Goal: Answer question/provide support: Share knowledge or assist other users

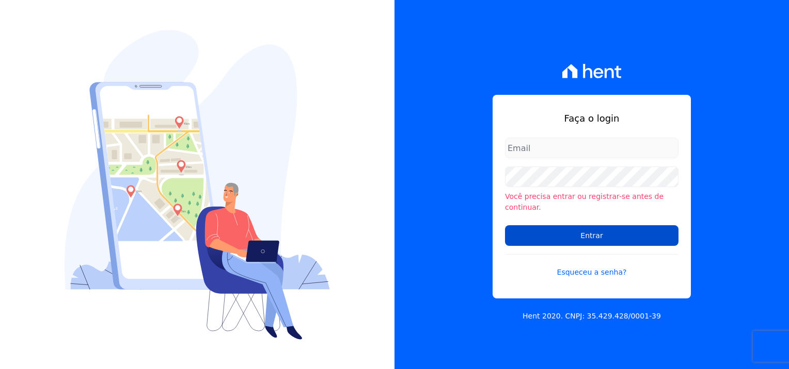
type input "[PERSON_NAME][EMAIL_ADDRESS][PERSON_NAME][DOMAIN_NAME]"
click at [586, 235] on input "Entrar" at bounding box center [591, 236] width 173 height 21
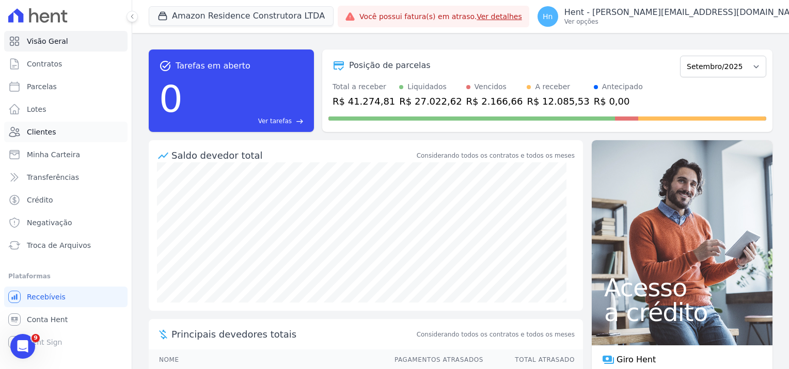
click at [67, 132] on link "Clientes" at bounding box center [65, 132] width 123 height 21
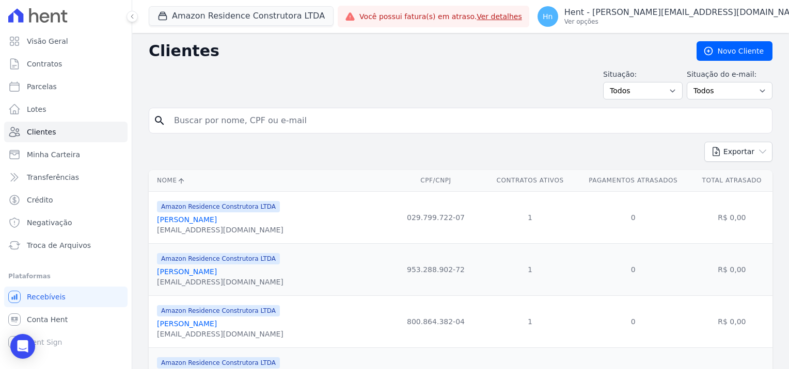
click at [212, 127] on input "search" at bounding box center [468, 120] width 600 height 21
paste input "Em nosso sistema consta a parcela de sinal de Junho/2024 em aberto, conforme ex…"
type input "Em nosso sistema consta a parcela de sinal de Junho/2024 em aberto, conforme ex…"
click at [45, 138] on link "Clientes" at bounding box center [65, 132] width 123 height 21
click at [200, 122] on input "search" at bounding box center [468, 120] width 600 height 21
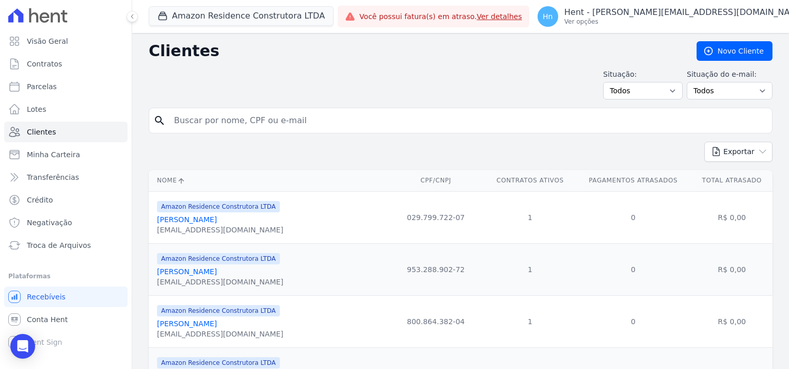
click at [217, 115] on input "search" at bounding box center [468, 120] width 600 height 21
paste input "[PERSON_NAME],"
type input "[PERSON_NAME]"
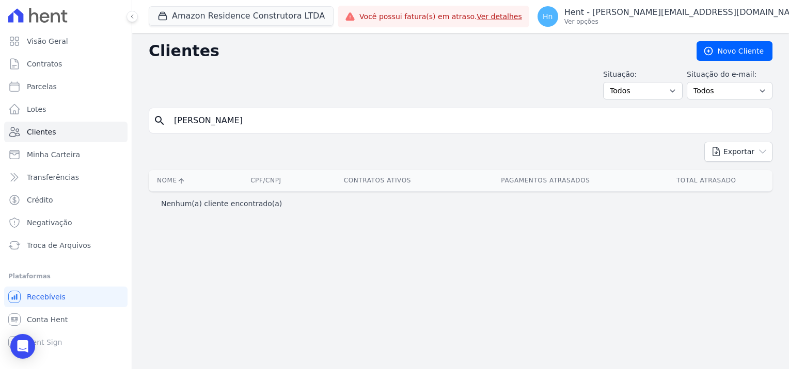
click at [173, 122] on input "[PERSON_NAME]" at bounding box center [468, 120] width 600 height 21
click at [302, 120] on input "[PERSON_NAME]" at bounding box center [468, 120] width 600 height 21
type input "[PERSON_NAME]"
click at [281, 166] on div "Nome CPF/CNPJ Contratos Ativos Pagamentos Atrasados Total Atrasado" at bounding box center [460, 181] width 656 height 30
click at [309, 124] on input "[PERSON_NAME]" at bounding box center [468, 120] width 600 height 21
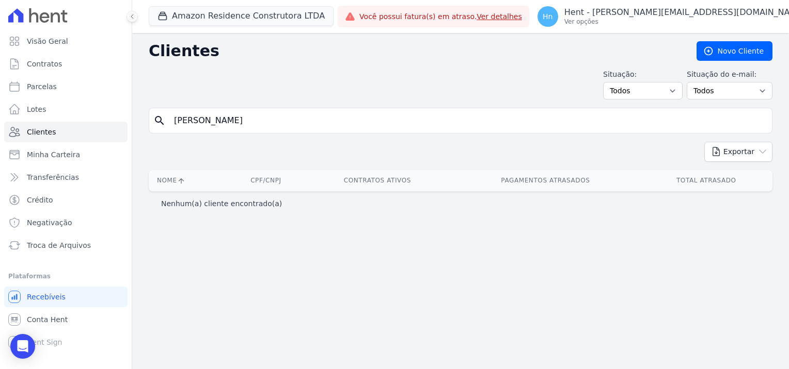
drag, startPoint x: 283, startPoint y: 118, endPoint x: 230, endPoint y: 118, distance: 52.6
click at [230, 118] on input "[PERSON_NAME]" at bounding box center [468, 120] width 600 height 21
type input "[PERSON_NAME]"
click at [279, 15] on button "Amazon Residence Construtora LTDA" at bounding box center [241, 16] width 185 height 20
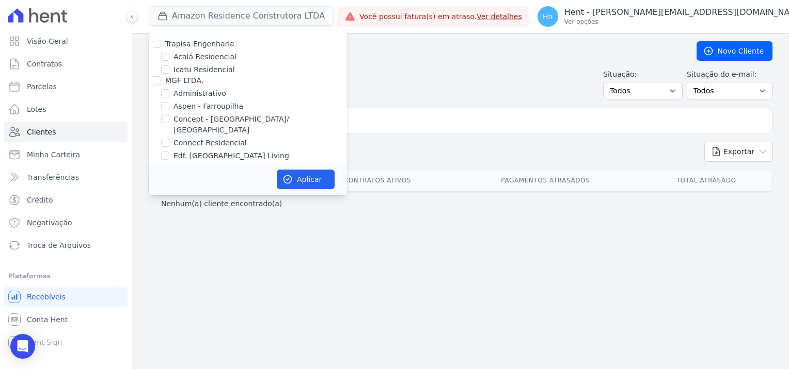
scroll to position [2277, 0]
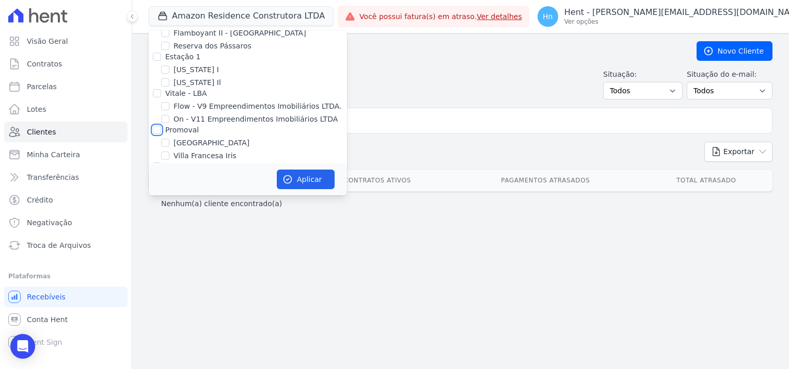
click at [155, 126] on input "Promoval" at bounding box center [157, 130] width 8 height 8
checkbox input "true"
click at [310, 184] on button "Aplicar" at bounding box center [306, 180] width 58 height 20
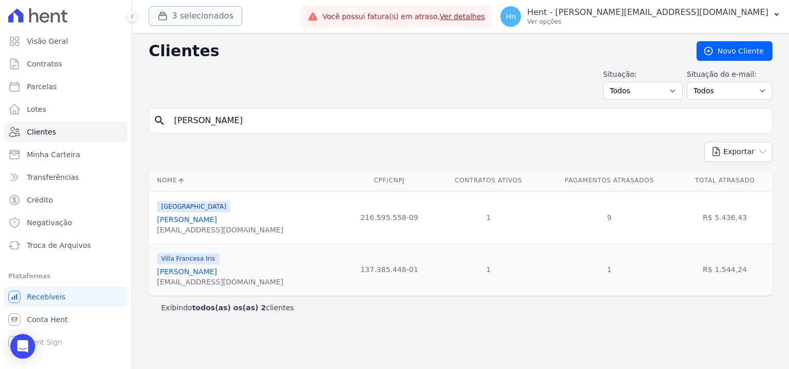
click at [213, 19] on button "3 selecionados" at bounding box center [195, 16] width 93 height 20
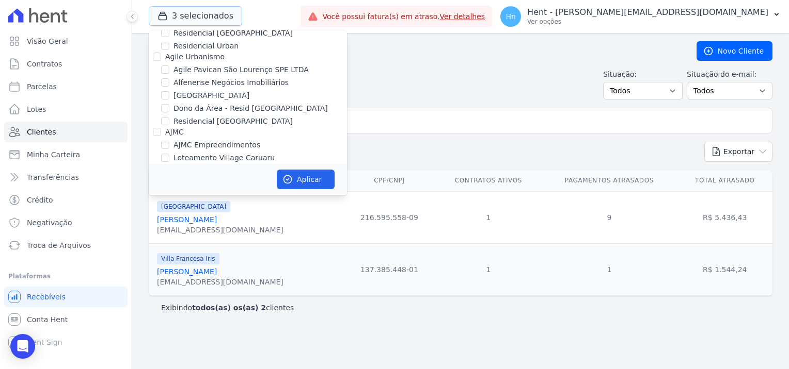
scroll to position [413, 0]
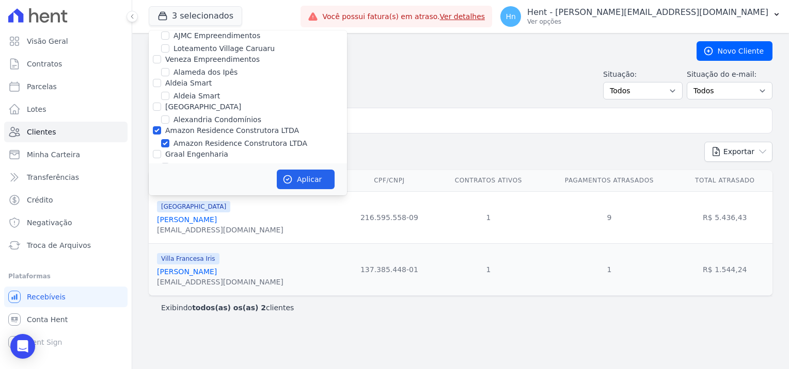
click at [222, 126] on label "Amazon Residence Construtora LTDA" at bounding box center [232, 130] width 134 height 8
click at [161, 126] on input "Amazon Residence Construtora LTDA" at bounding box center [157, 130] width 8 height 8
checkbox input "false"
click at [314, 182] on button "Aplicar" at bounding box center [306, 180] width 58 height 20
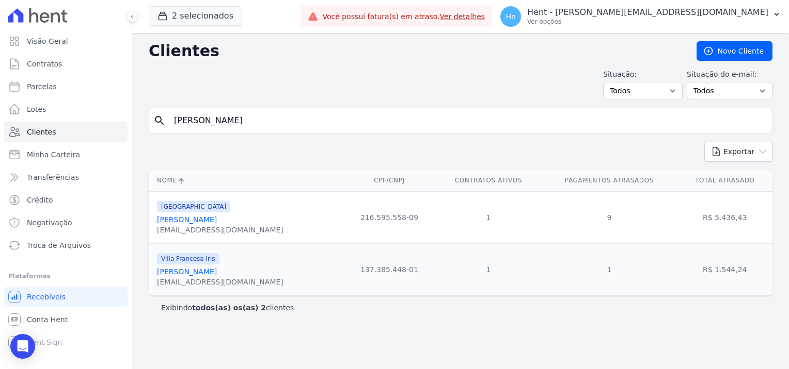
click at [199, 272] on link "[PERSON_NAME]" at bounding box center [187, 272] width 60 height 8
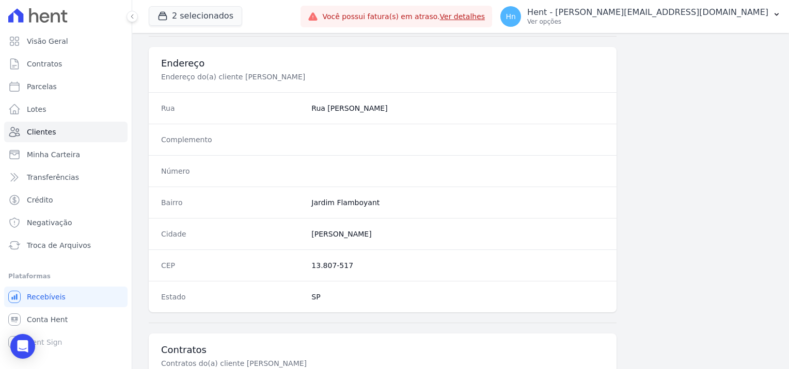
scroll to position [592, 0]
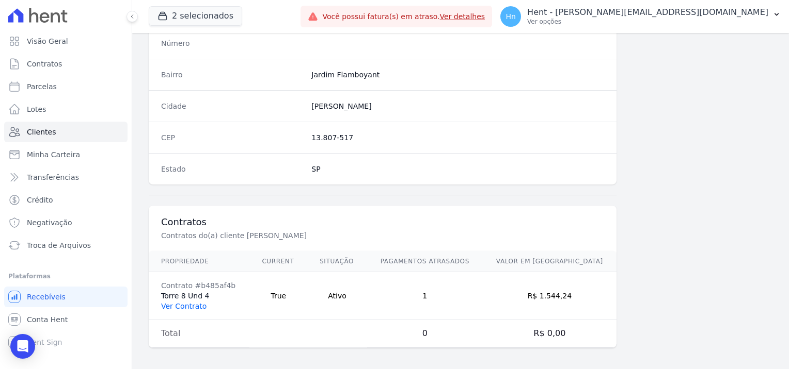
click at [180, 306] on link "Ver Contrato" at bounding box center [183, 306] width 45 height 8
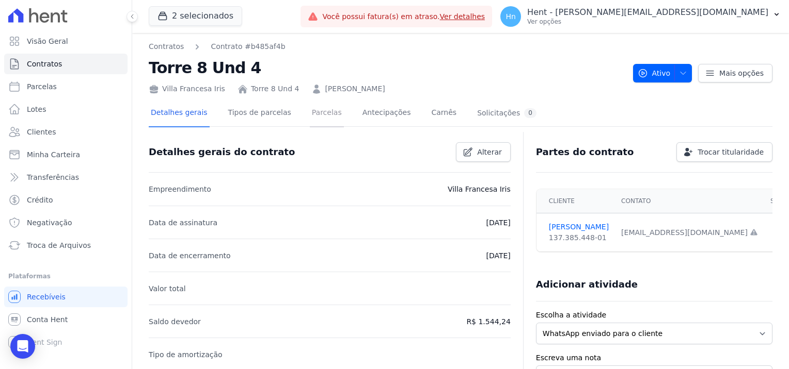
drag, startPoint x: 310, startPoint y: 116, endPoint x: 312, endPoint y: 127, distance: 11.5
click at [310, 115] on link "Parcelas" at bounding box center [327, 113] width 34 height 27
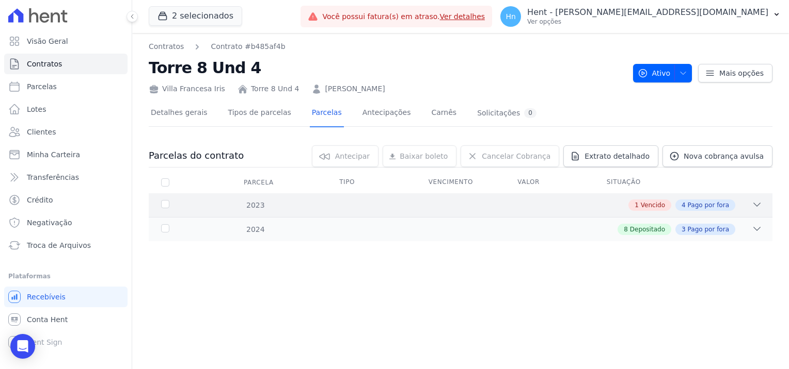
click at [764, 203] on div "2023 1 Vencido 4 Pago por fora" at bounding box center [460, 206] width 623 height 24
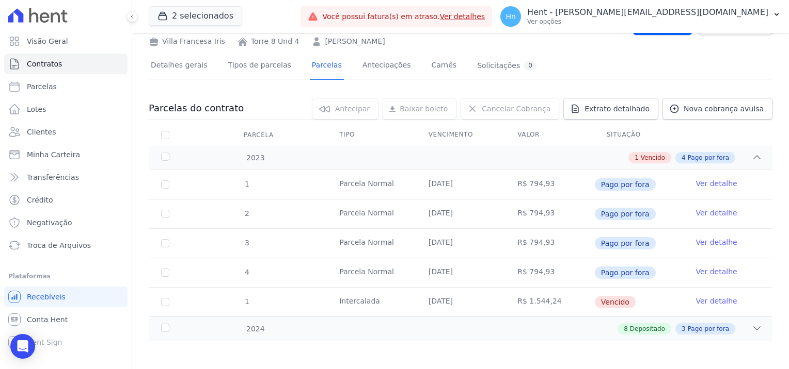
scroll to position [49, 0]
drag, startPoint x: 637, startPoint y: 105, endPoint x: 659, endPoint y: 107, distance: 22.3
click at [637, 105] on span "Extrato detalhado" at bounding box center [616, 108] width 65 height 10
click at [770, 110] on span "Exportar PDF" at bounding box center [755, 108] width 54 height 10
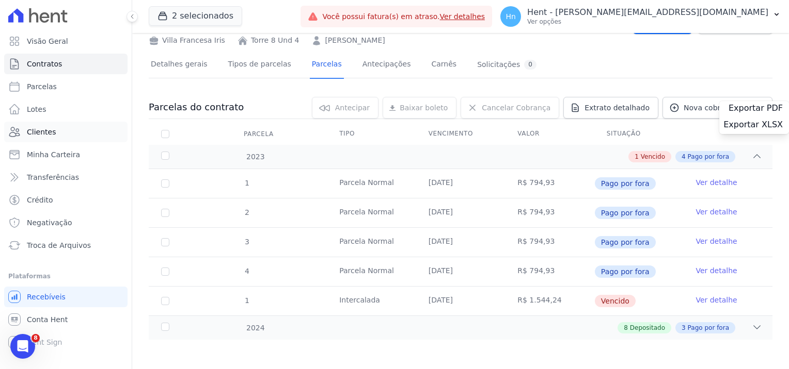
click at [50, 130] on span "Clientes" at bounding box center [41, 132] width 29 height 10
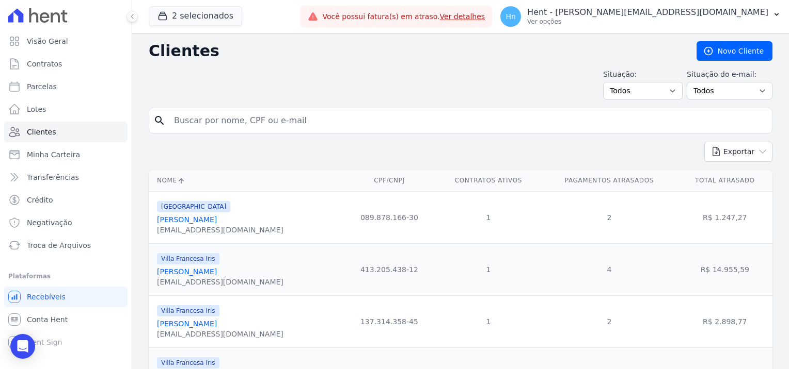
click at [232, 122] on input "search" at bounding box center [468, 120] width 600 height 21
paste input "[PERSON_NAME]"
type input "[PERSON_NAME]"
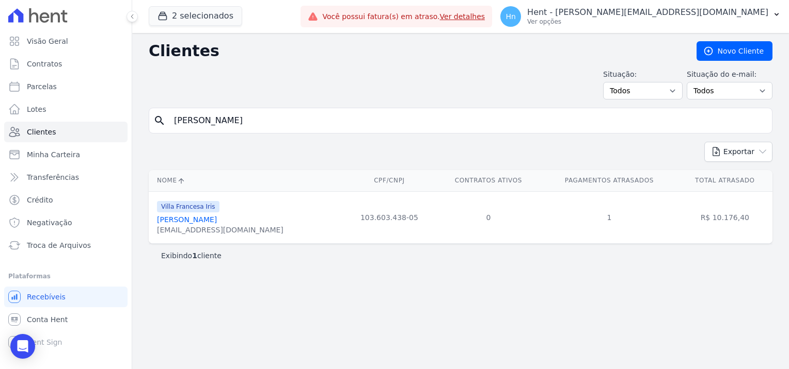
click at [192, 224] on link "[PERSON_NAME]" at bounding box center [187, 220] width 60 height 8
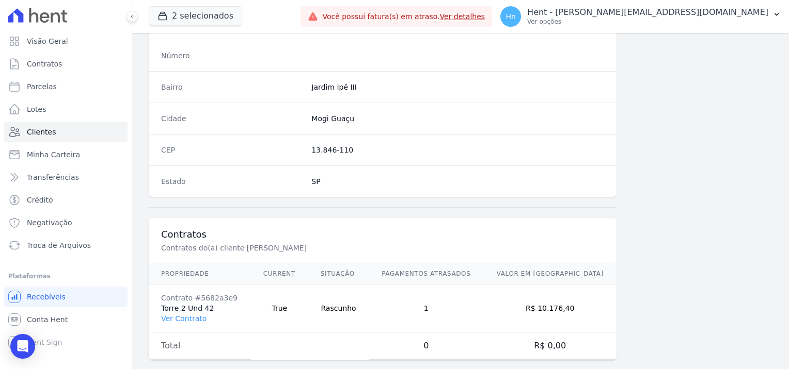
scroll to position [592, 0]
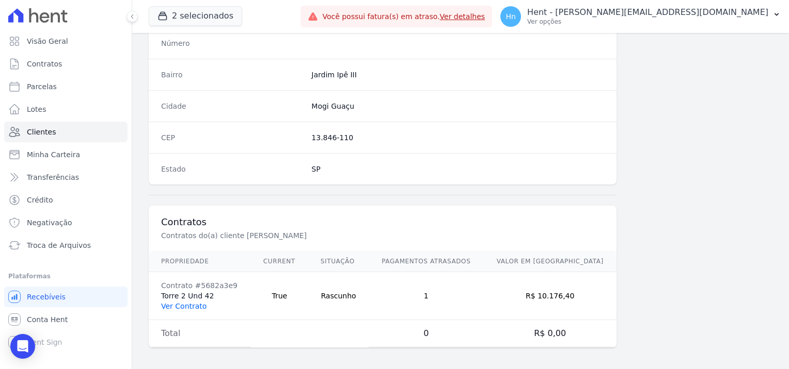
click at [189, 304] on link "Ver Contrato" at bounding box center [183, 306] width 45 height 8
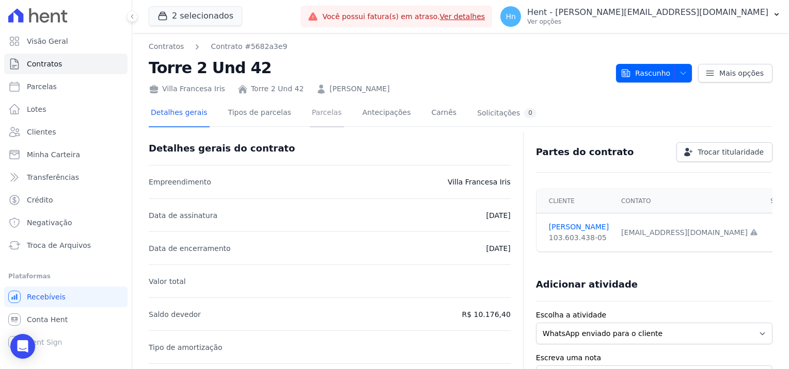
click at [317, 118] on link "Parcelas" at bounding box center [327, 113] width 34 height 27
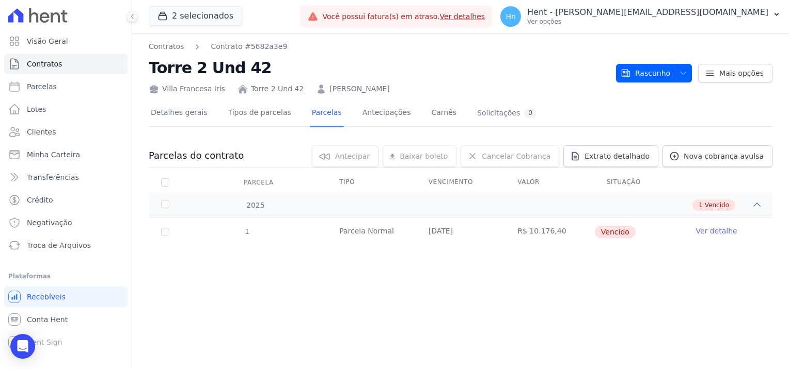
drag, startPoint x: 343, startPoint y: 92, endPoint x: 315, endPoint y: 92, distance: 27.4
click at [315, 92] on div "Villa Francesa Iris Torre 2 Und 42 [PERSON_NAME]" at bounding box center [378, 86] width 459 height 15
copy link "[PERSON_NAME]"
click at [705, 233] on link "Ver detalhe" at bounding box center [715, 231] width 41 height 10
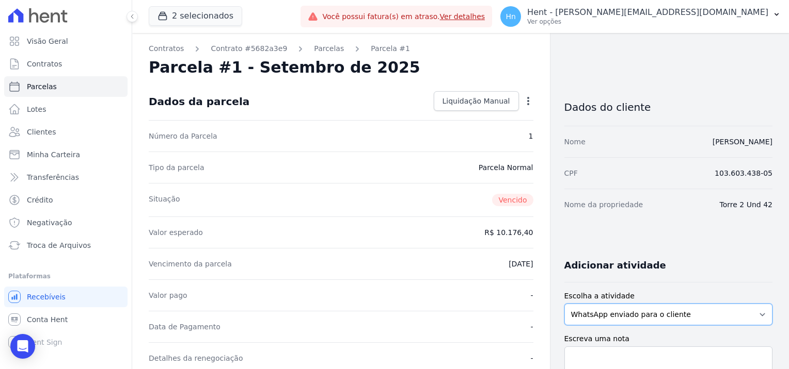
click at [631, 308] on select "WhatsApp enviado para o cliente Adicionar um comentário Ligação feita para o cl…" at bounding box center [668, 315] width 208 height 22
select select "note"
click at [564, 304] on select "WhatsApp enviado para o cliente Adicionar um comentário Ligação feita para o cl…" at bounding box center [668, 315] width 208 height 22
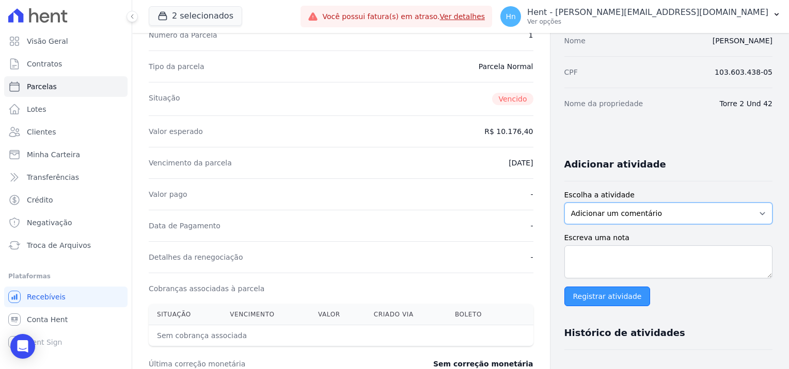
scroll to position [103, 0]
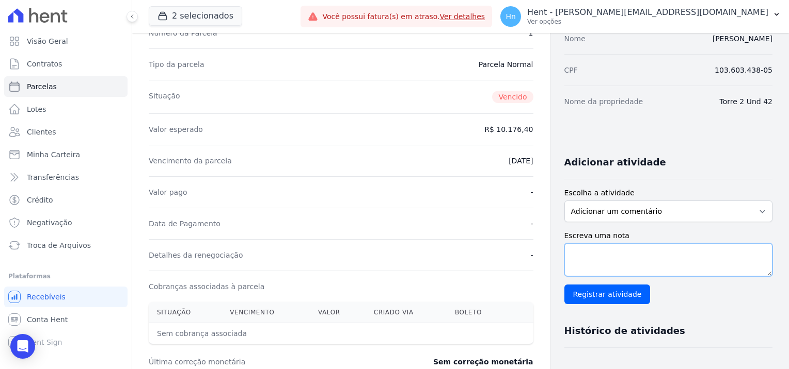
click at [602, 263] on textarea "Escreva uma nota" at bounding box center [668, 260] width 208 height 33
paste textarea "Em contato com o cliente Paulo César Francisco - T02-42 - Villa Francesa Iris, …"
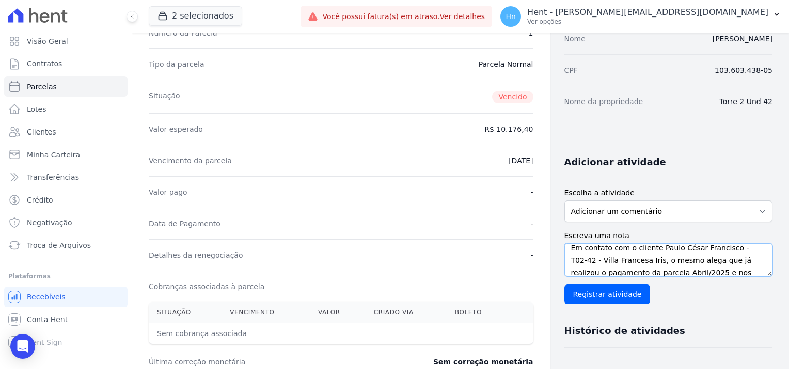
scroll to position [0, 0]
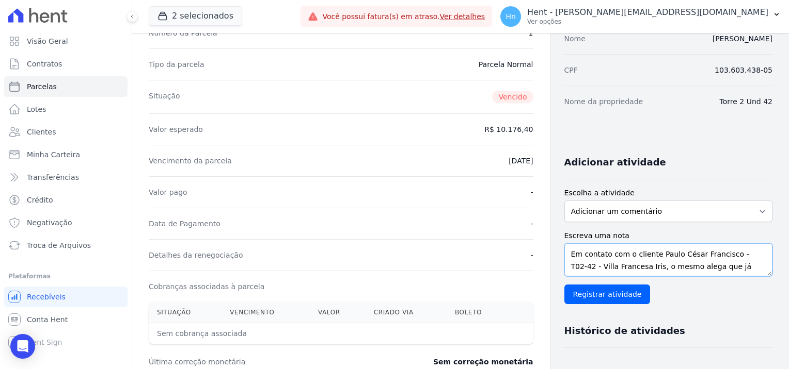
drag, startPoint x: 628, startPoint y: 267, endPoint x: 646, endPoint y: 250, distance: 24.8
click at [646, 250] on textarea "Em contato com o cliente Paulo César Francisco - T02-42 - Villa Francesa Iris, …" at bounding box center [668, 260] width 208 height 33
type textarea "Em contato com o cliente, o mesmo alega que já realizou o pagamento da parcela …"
drag, startPoint x: 612, startPoint y: 294, endPoint x: 744, endPoint y: 270, distance: 133.8
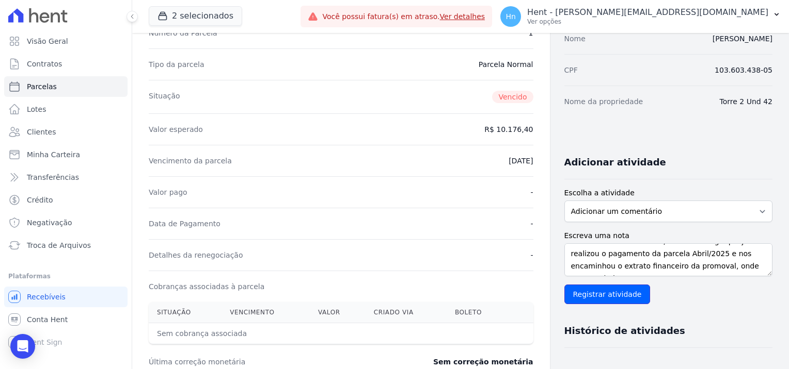
click at [744, 270] on div "Escreva uma nota Em contato com o cliente, o mesmo alega que já realizou o paga…" at bounding box center [668, 268] width 208 height 74
drag, startPoint x: 741, startPoint y: 270, endPoint x: 494, endPoint y: 242, distance: 247.8
click at [494, 242] on div "Contratos Contrato #5682a3e9 [GEOGRAPHIC_DATA] Parcela #1 [GEOGRAPHIC_DATA] #1 …" at bounding box center [452, 262] width 640 height 664
click at [604, 293] on input "Registrar atividade" at bounding box center [607, 295] width 86 height 20
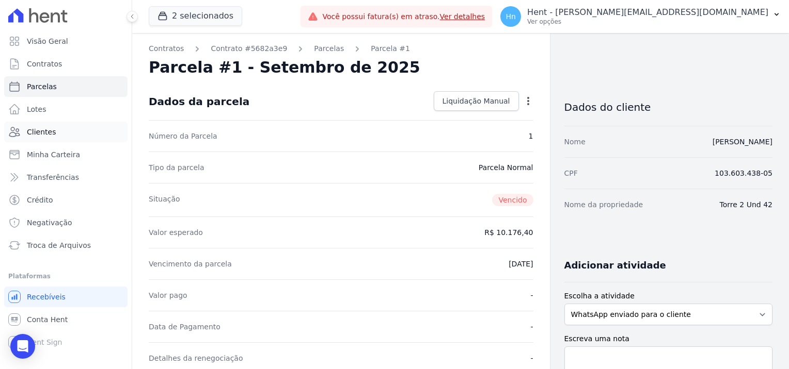
click at [41, 132] on span "Clientes" at bounding box center [41, 132] width 29 height 10
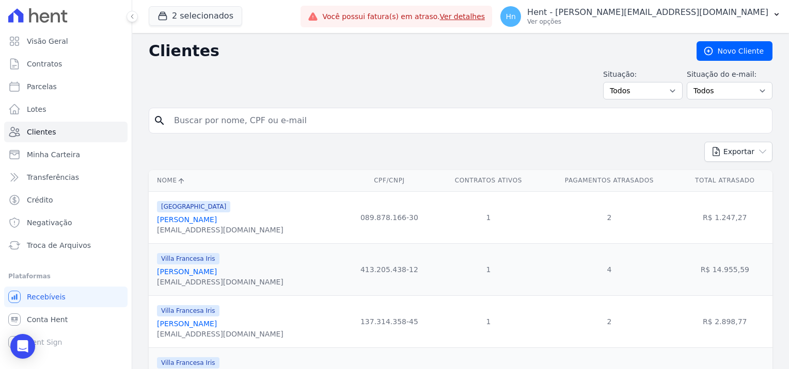
click at [191, 118] on input "search" at bounding box center [468, 120] width 600 height 21
paste input "[PERSON_NAME]"
type input "[PERSON_NAME]"
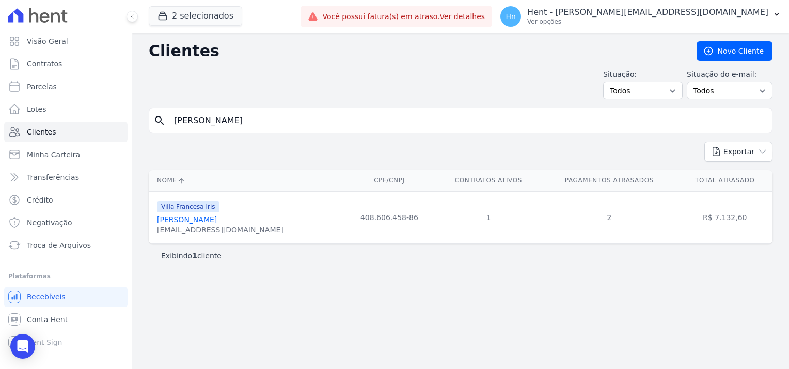
click at [183, 222] on link "[PERSON_NAME]" at bounding box center [187, 220] width 60 height 8
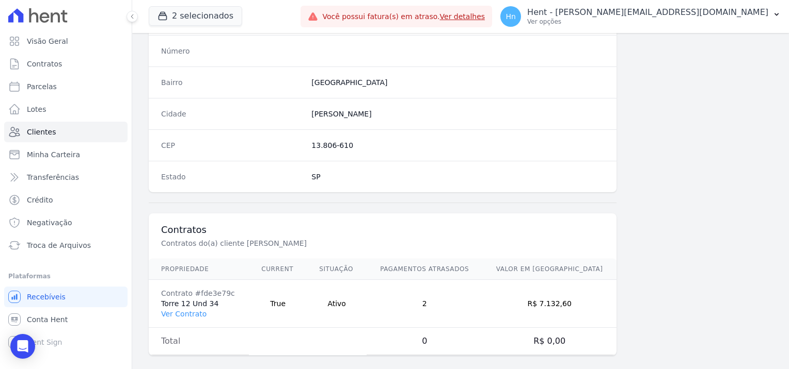
scroll to position [592, 0]
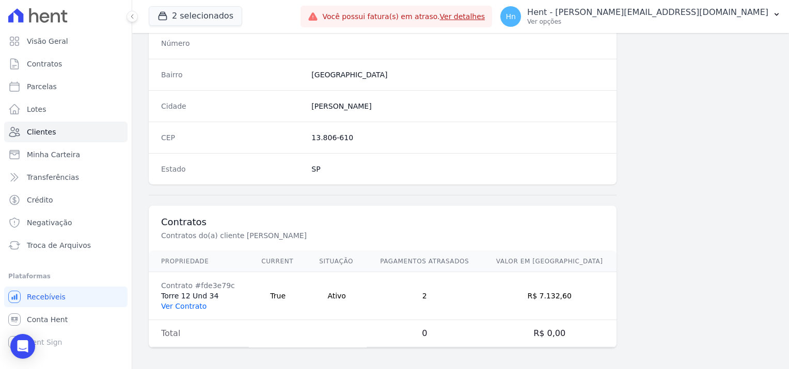
click at [197, 302] on link "Ver Contrato" at bounding box center [183, 306] width 45 height 8
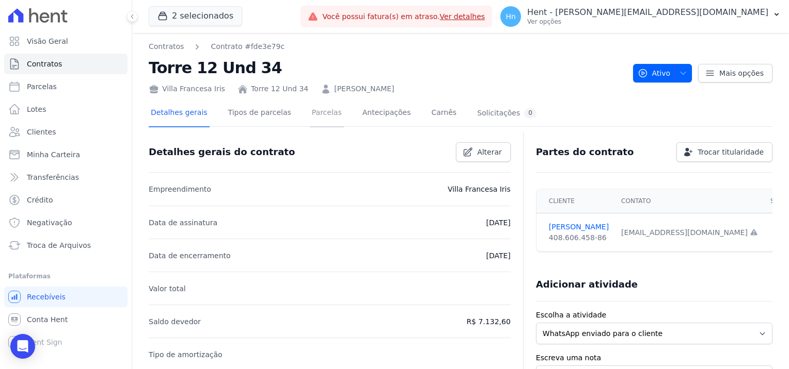
click at [310, 111] on link "Parcelas" at bounding box center [327, 113] width 34 height 27
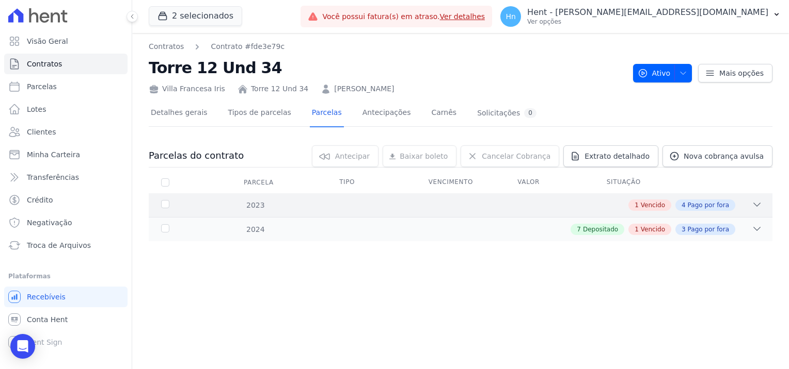
click at [754, 203] on icon at bounding box center [756, 204] width 7 height 3
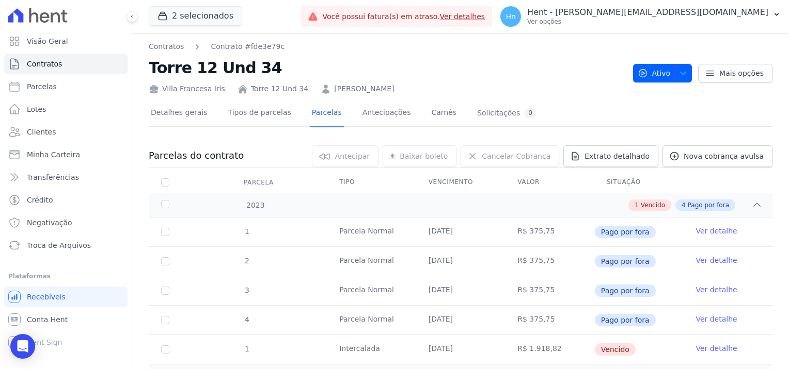
scroll to position [49, 0]
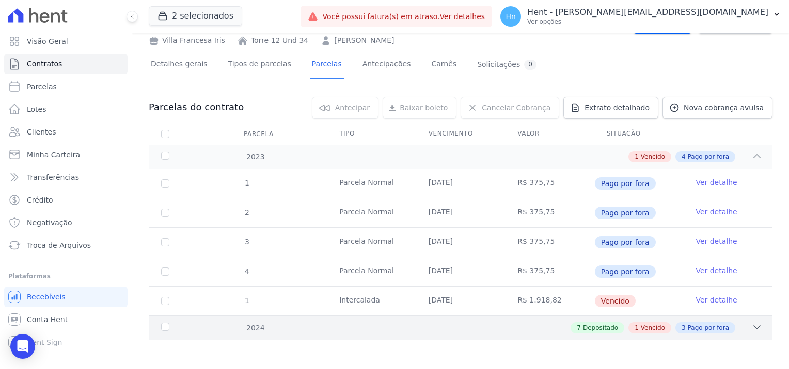
click at [756, 326] on div "2024 7 Depositado 1 Vencido 3 Pago por fora" at bounding box center [460, 328] width 623 height 24
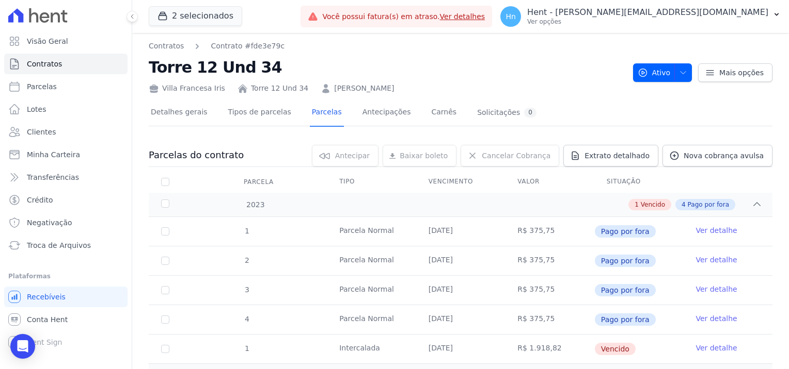
scroll to position [0, 0]
click at [628, 152] on span "Extrato detalhado" at bounding box center [616, 156] width 65 height 10
click at [734, 155] on span "Exportar PDF" at bounding box center [755, 157] width 54 height 10
click at [44, 132] on span "Clientes" at bounding box center [41, 132] width 29 height 10
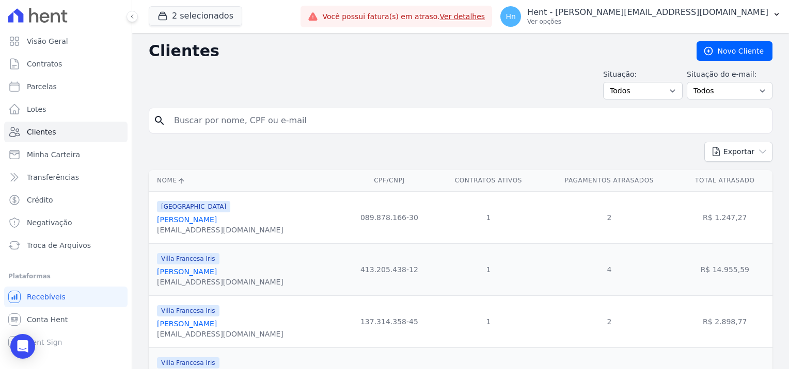
click at [251, 123] on input "search" at bounding box center [468, 120] width 600 height 21
paste input "[PERSON_NAME]"
type input "[PERSON_NAME]"
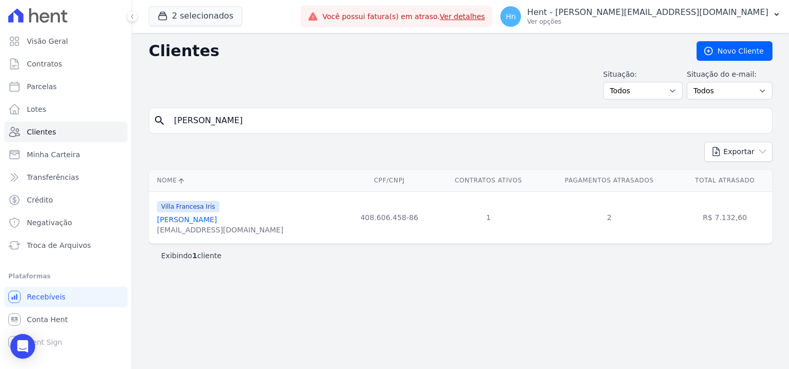
click at [193, 219] on link "[PERSON_NAME]" at bounding box center [187, 220] width 60 height 8
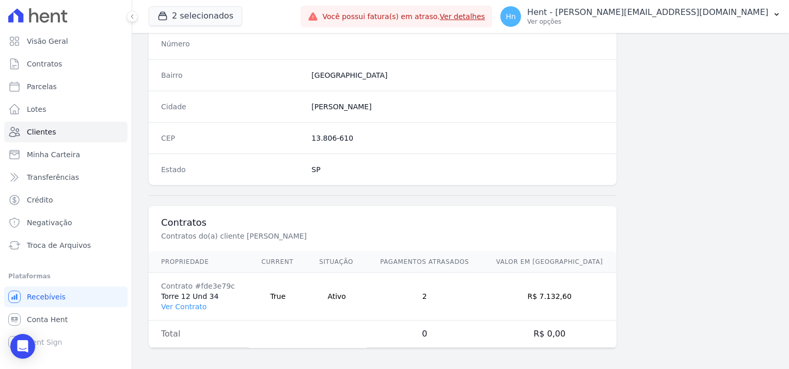
scroll to position [592, 0]
click at [175, 306] on link "Ver Contrato" at bounding box center [183, 306] width 45 height 8
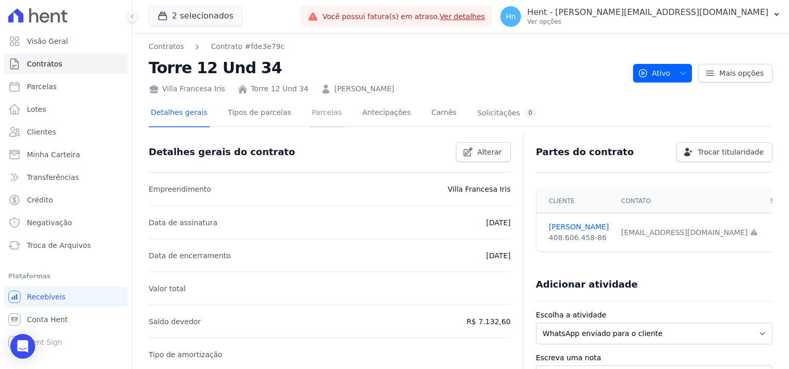
click at [311, 116] on link "Parcelas" at bounding box center [327, 113] width 34 height 27
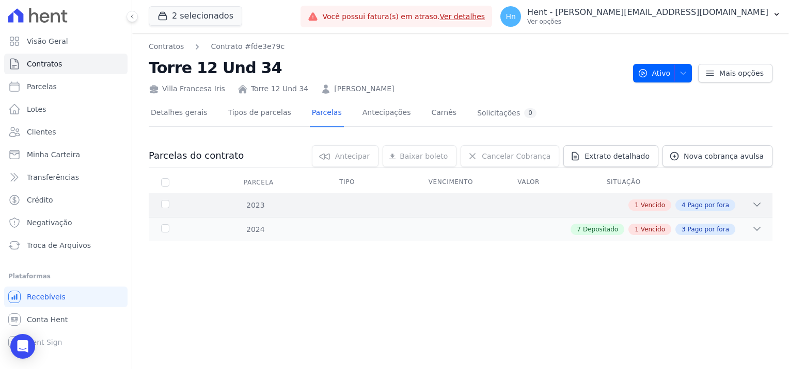
click at [753, 205] on icon at bounding box center [756, 205] width 10 height 10
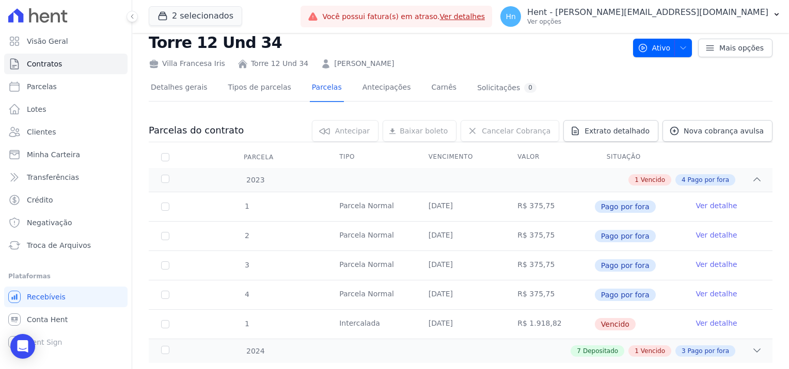
scroll to position [49, 0]
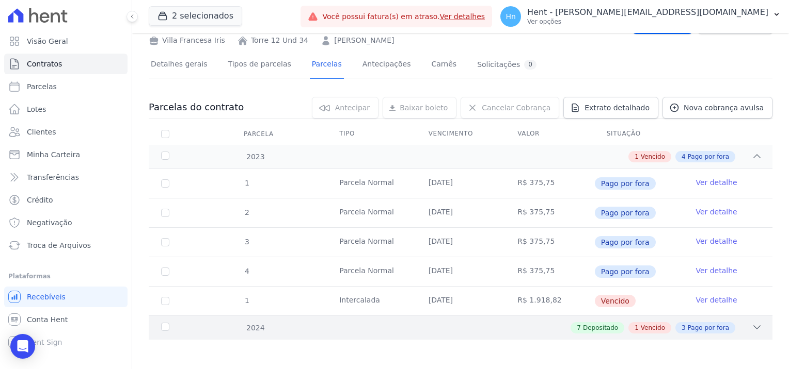
click at [751, 325] on icon at bounding box center [756, 328] width 10 height 10
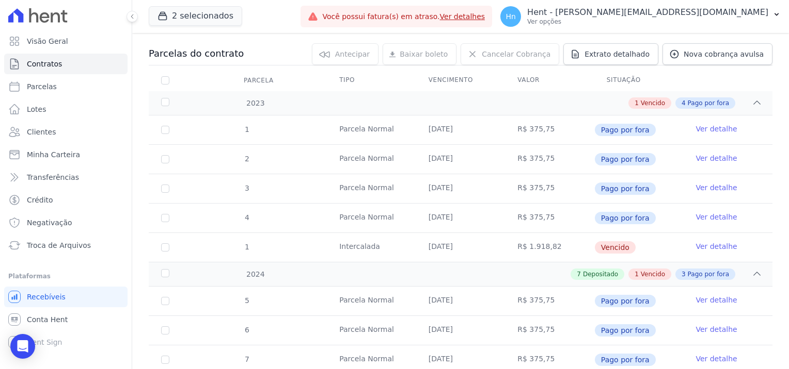
scroll to position [0, 0]
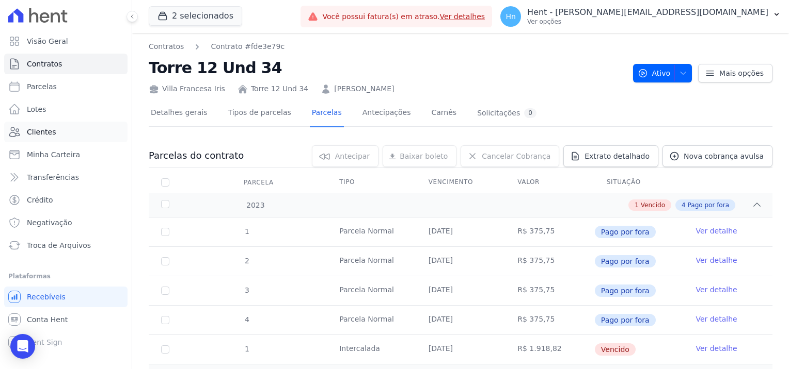
click at [50, 135] on span "Clientes" at bounding box center [41, 132] width 29 height 10
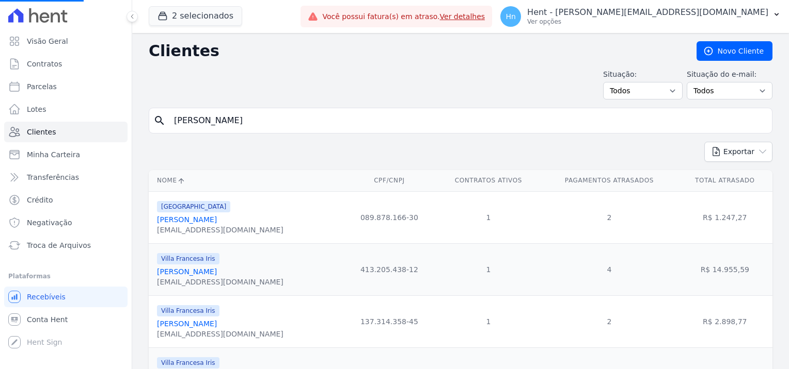
drag, startPoint x: 246, startPoint y: 122, endPoint x: 154, endPoint y: 119, distance: 91.9
click at [154, 119] on div "search [PERSON_NAME]" at bounding box center [460, 121] width 623 height 26
paste input "[PERSON_NAME]"
type input "[PERSON_NAME]"
click at [250, 127] on input "search" at bounding box center [468, 120] width 600 height 21
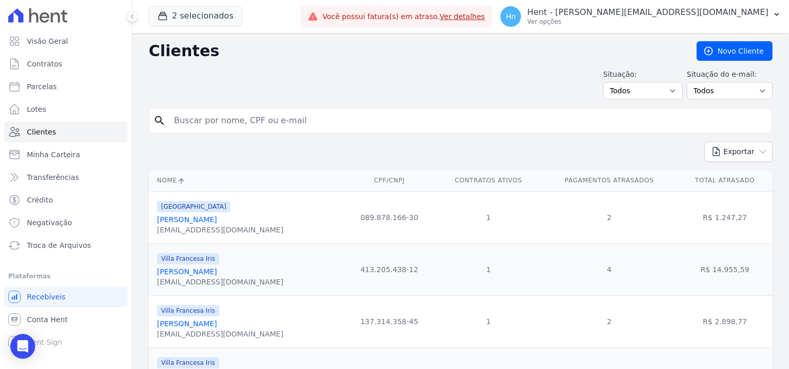
paste input "[PERSON_NAME]"
type input "[PERSON_NAME]"
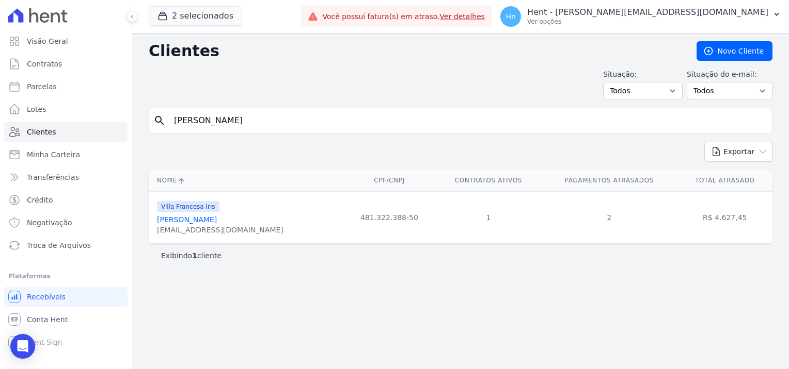
click at [213, 219] on link "[PERSON_NAME]" at bounding box center [187, 220] width 60 height 8
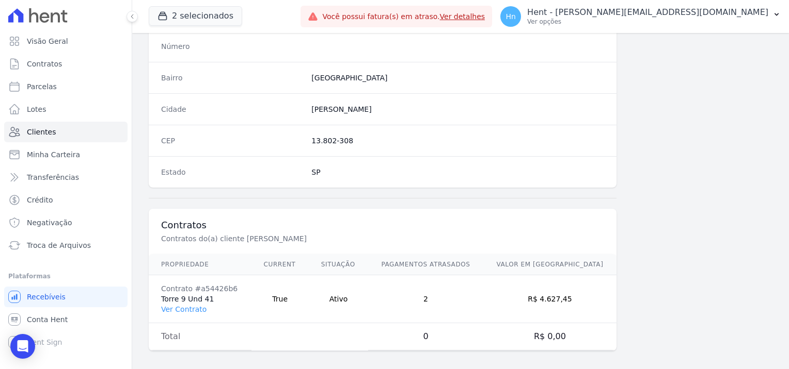
scroll to position [592, 0]
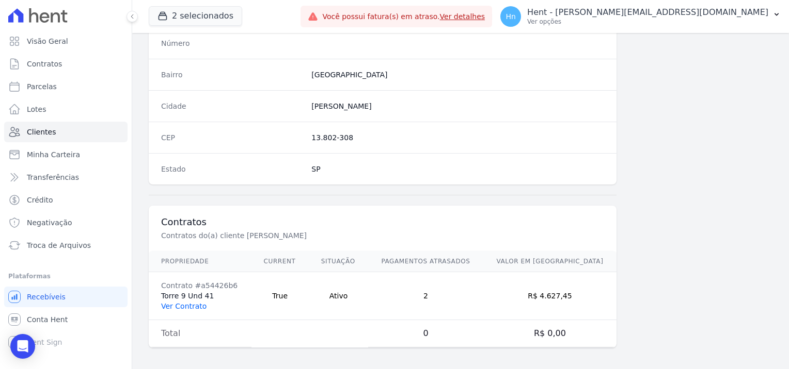
click at [188, 306] on link "Ver Contrato" at bounding box center [183, 306] width 45 height 8
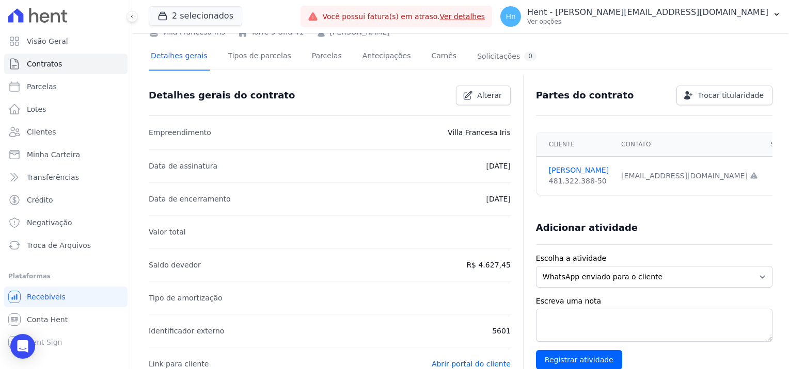
scroll to position [39, 0]
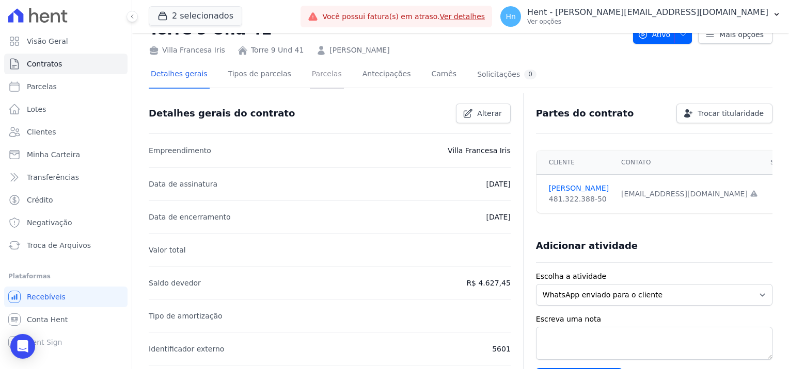
click at [310, 78] on link "Parcelas" at bounding box center [327, 74] width 34 height 27
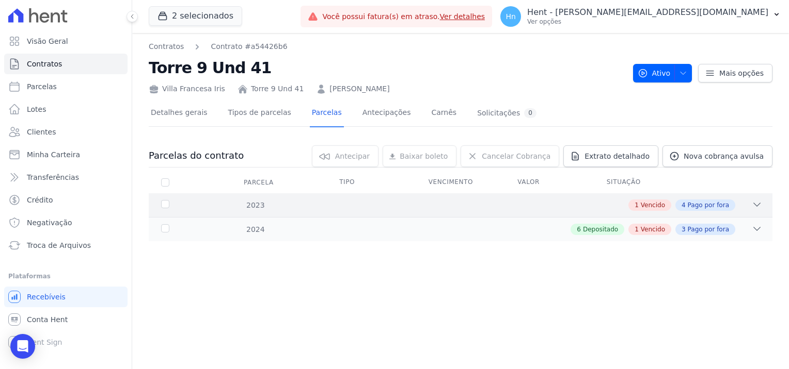
click at [757, 204] on icon at bounding box center [756, 205] width 10 height 10
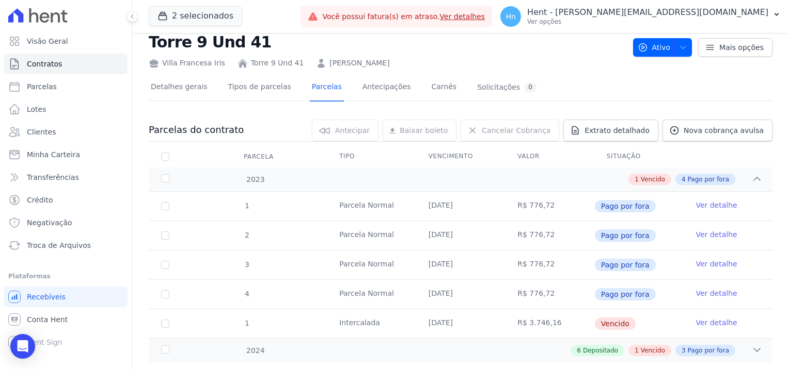
scroll to position [49, 0]
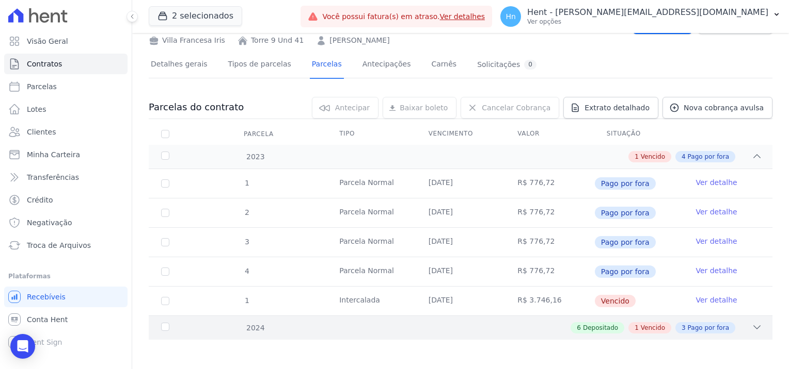
click at [751, 324] on icon at bounding box center [756, 328] width 10 height 10
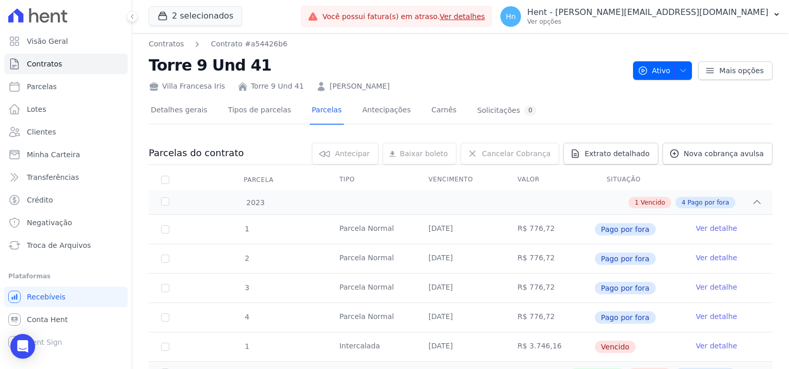
scroll to position [0, 0]
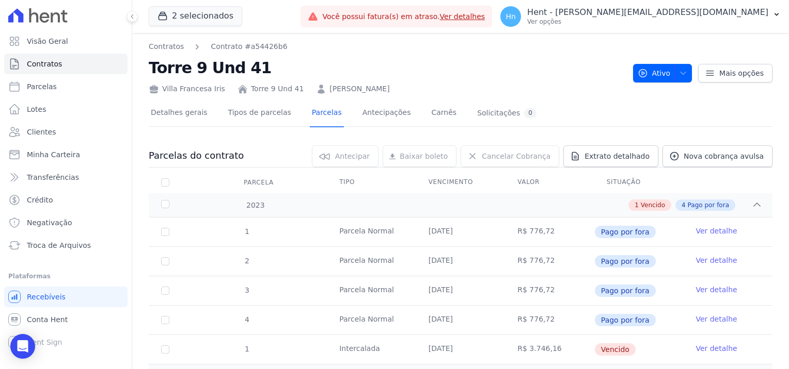
drag, startPoint x: 386, startPoint y: 92, endPoint x: 314, endPoint y: 83, distance: 72.8
click at [314, 83] on div "Villa Francesa Iris Torre 9 Und 41 [PERSON_NAME]" at bounding box center [387, 86] width 476 height 15
copy link "[PERSON_NAME]"
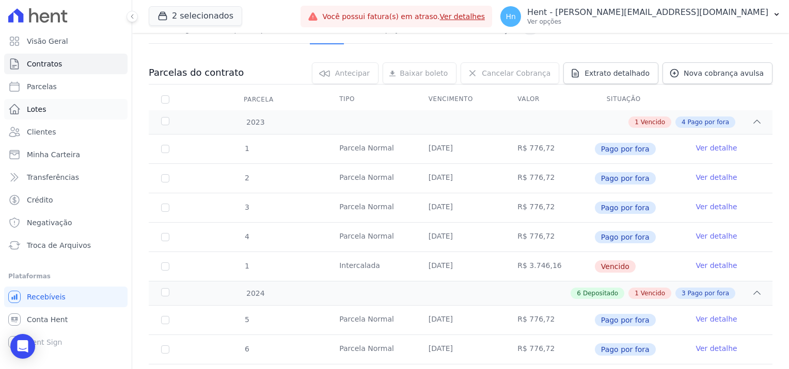
scroll to position [135, 0]
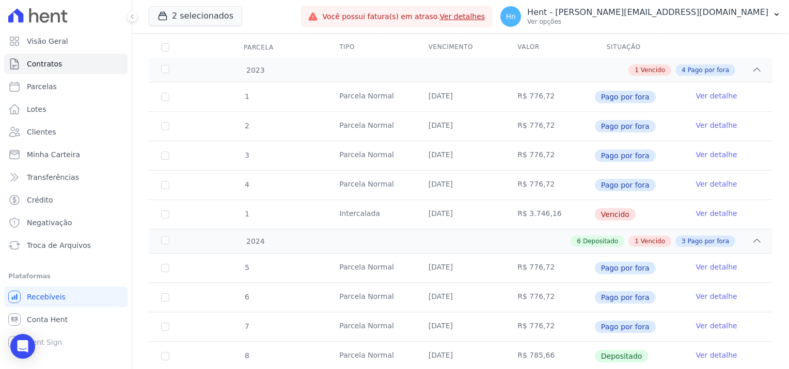
click at [717, 212] on link "Ver detalhe" at bounding box center [715, 213] width 41 height 10
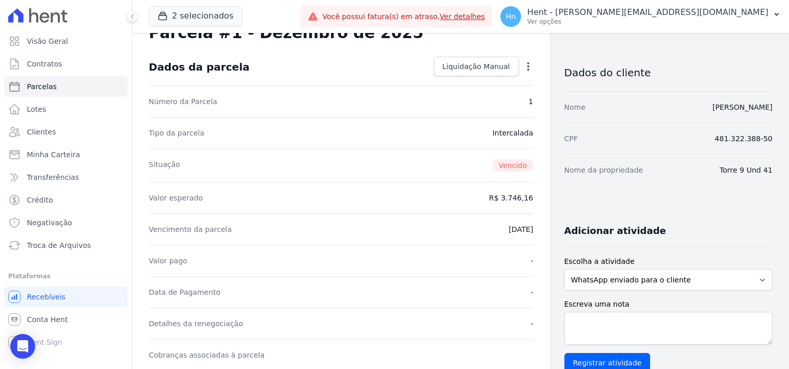
scroll to position [103, 0]
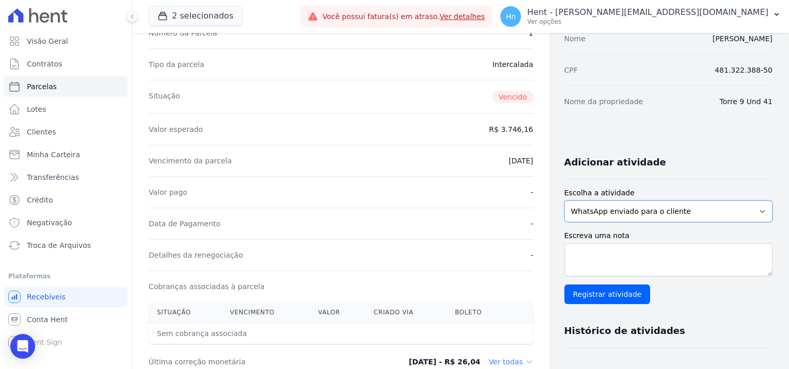
click at [621, 208] on select "WhatsApp enviado para o cliente Adicionar um comentário Ligação feita para o cl…" at bounding box center [668, 212] width 208 height 22
click at [564, 201] on select "WhatsApp enviado para o cliente Adicionar um comentário Ligação feita para o cl…" at bounding box center [668, 212] width 208 height 22
click at [611, 210] on select "WhatsApp enviado para o cliente Adicionar um comentário Ligação feita para o cl…" at bounding box center [668, 212] width 208 height 22
select select "note"
click at [564, 201] on select "WhatsApp enviado para o cliente Adicionar um comentário Ligação feita para o cl…" at bounding box center [668, 212] width 208 height 22
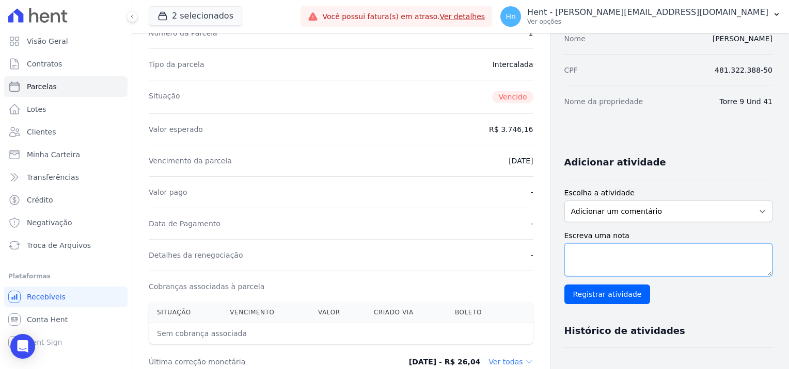
click at [613, 252] on textarea "Escreva uma nota" at bounding box center [668, 260] width 208 height 33
paste textarea "Em contato com o cliente [PERSON_NAME] - T09-41 - Villa Francesa Iris, o mesmo …"
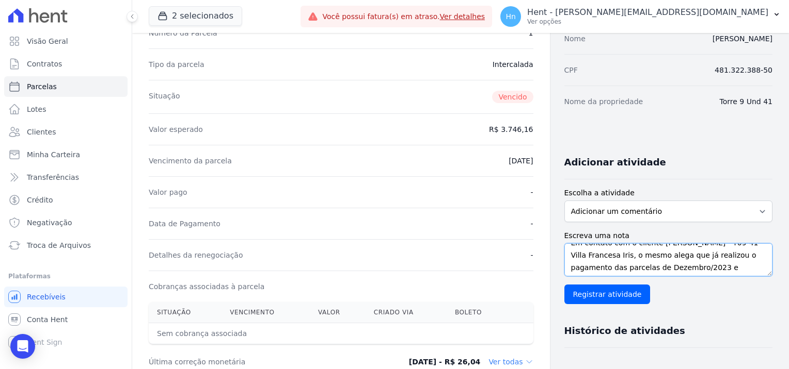
scroll to position [0, 0]
drag, startPoint x: 623, startPoint y: 265, endPoint x: 645, endPoint y: 254, distance: 24.2
click at [645, 254] on textarea "Em contato com o cliente [PERSON_NAME] - T09-41 - Villa Francesa Iris, o mesmo …" at bounding box center [668, 260] width 208 height 33
drag, startPoint x: 712, startPoint y: 267, endPoint x: 669, endPoint y: 264, distance: 42.9
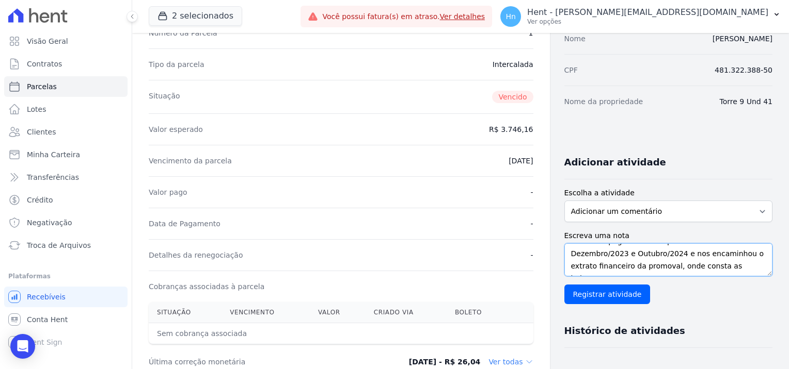
click at [669, 264] on textarea "Em contato com o cliente, o mesmo alega que já realizou o pagamento das parcela…" at bounding box center [668, 260] width 208 height 33
type textarea "Em contato com o cliente, o mesmo alega que já realizou o pagamento das parcela…"
drag, startPoint x: 603, startPoint y: 297, endPoint x: 698, endPoint y: 267, distance: 100.2
click at [708, 267] on div "Escreva uma nota Em contato com o cliente, o mesmo alega que já realizou o paga…" at bounding box center [668, 268] width 208 height 74
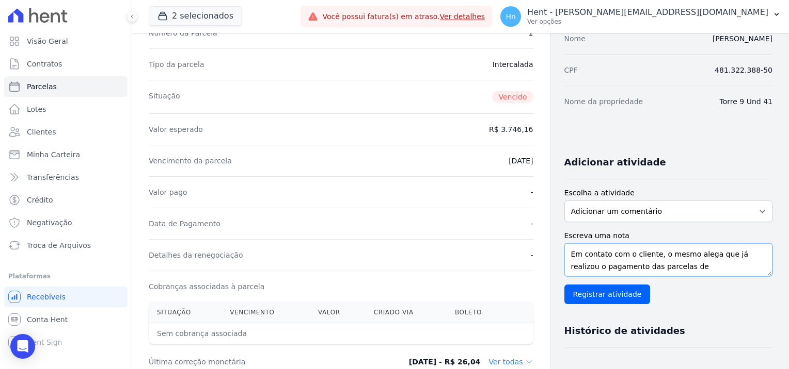
drag, startPoint x: 681, startPoint y: 268, endPoint x: 502, endPoint y: 234, distance: 182.7
click at [502, 234] on div "Contratos Contrato #a54426b6 [GEOGRAPHIC_DATA] Parcela #1 [GEOGRAPHIC_DATA] #1 …" at bounding box center [452, 262] width 640 height 664
click at [597, 301] on input "Registrar atividade" at bounding box center [607, 295] width 86 height 20
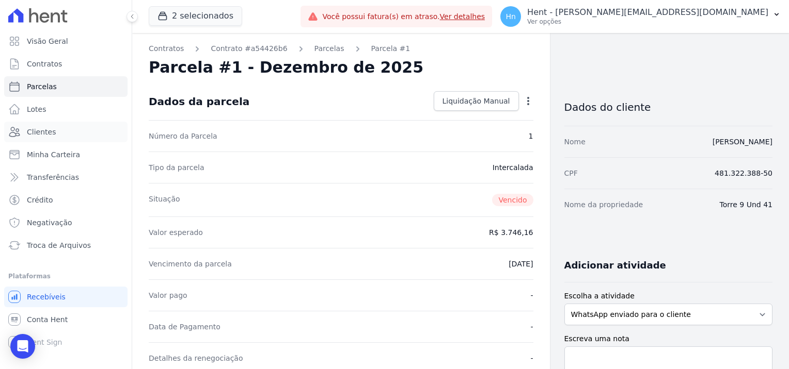
drag, startPoint x: 43, startPoint y: 134, endPoint x: 153, endPoint y: 155, distance: 111.8
click at [43, 134] on span "Clientes" at bounding box center [41, 132] width 29 height 10
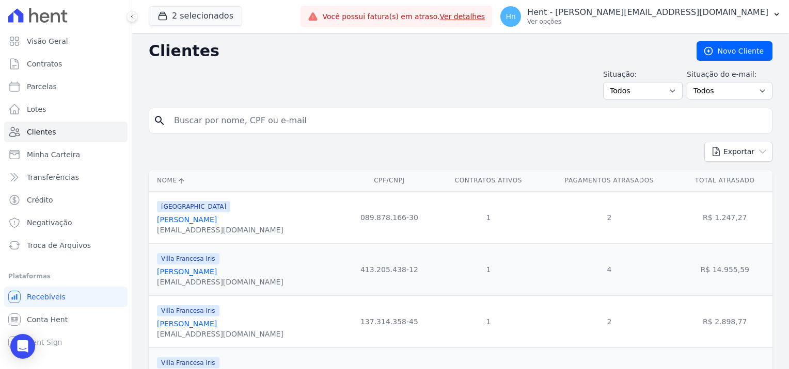
click at [221, 114] on input "search" at bounding box center [468, 120] width 600 height 21
paste input "[PERSON_NAME]"
type input "[PERSON_NAME]"
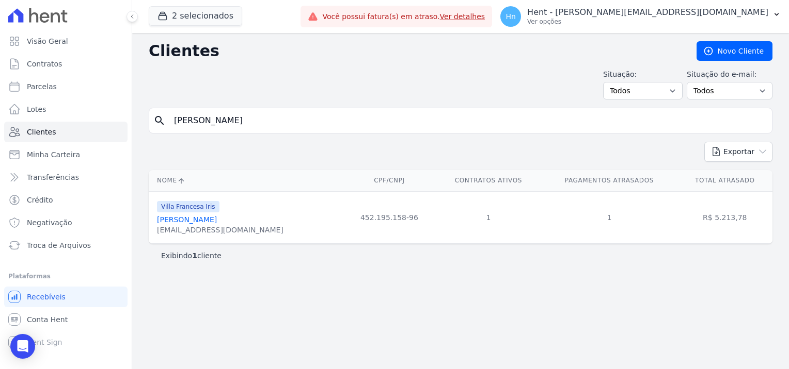
click at [217, 218] on link "[PERSON_NAME]" at bounding box center [187, 220] width 60 height 8
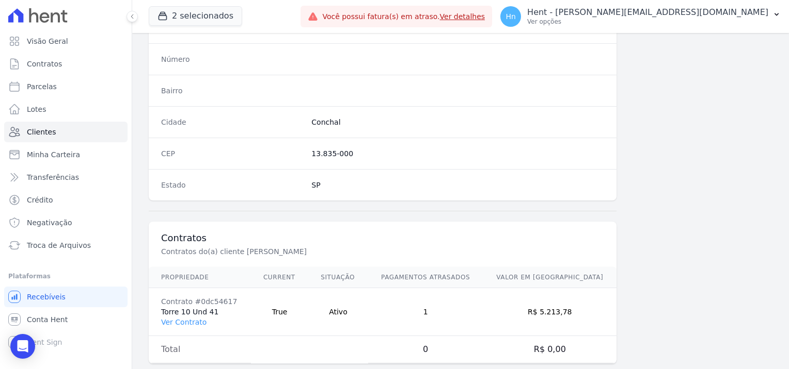
scroll to position [592, 0]
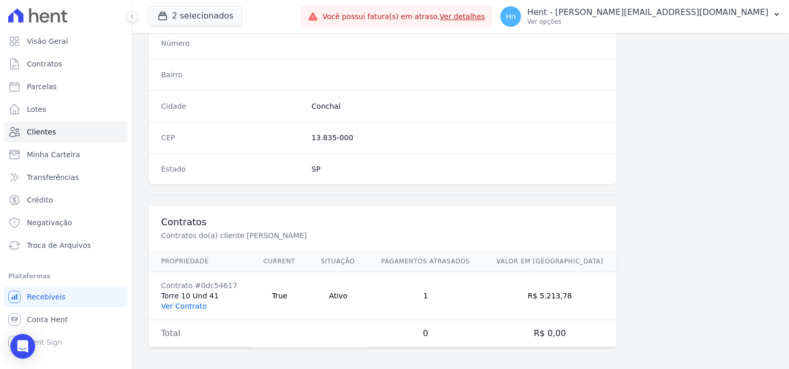
click at [190, 305] on link "Ver Contrato" at bounding box center [183, 306] width 45 height 8
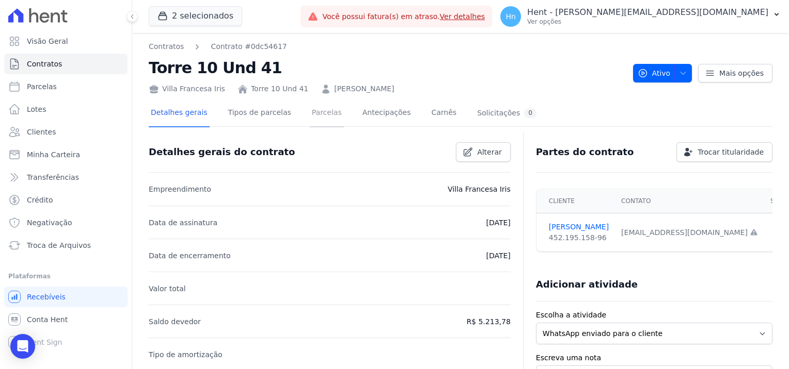
click at [318, 116] on link "Parcelas" at bounding box center [327, 113] width 34 height 27
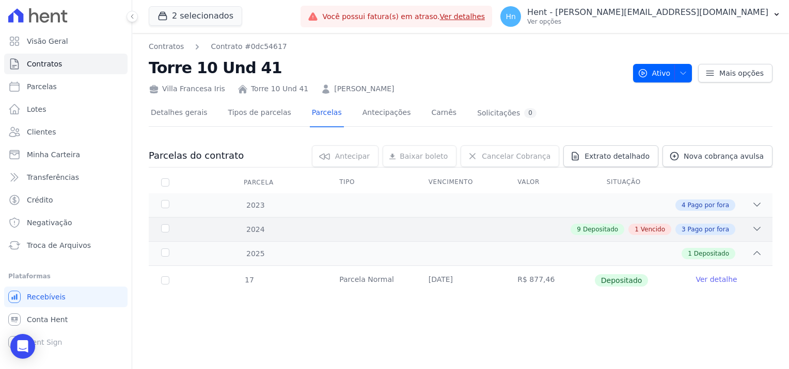
click at [671, 228] on div "1 Vencido" at bounding box center [649, 229] width 43 height 11
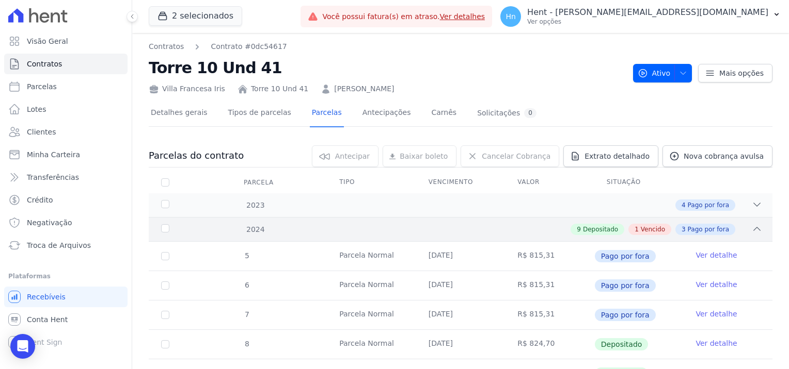
click at [699, 232] on span "Pago por fora" at bounding box center [707, 229] width 41 height 9
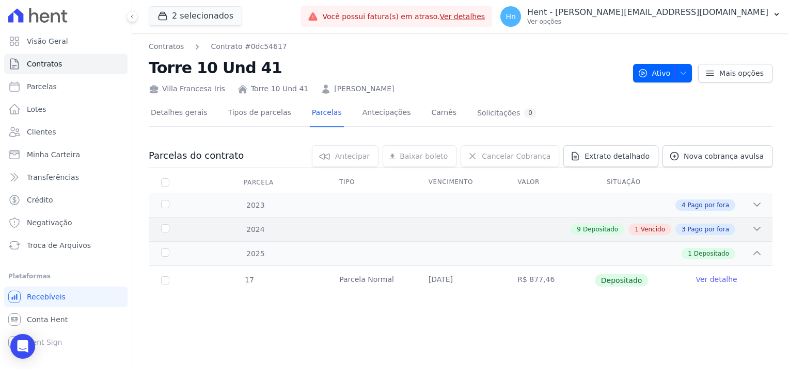
click at [685, 228] on span "3" at bounding box center [683, 229] width 4 height 9
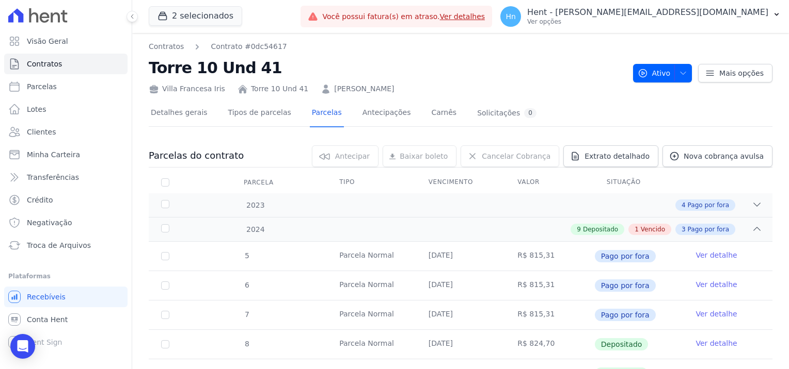
click at [437, 89] on div "Villa Francesa Iris Torre 10 Und 41 [PERSON_NAME]" at bounding box center [387, 86] width 476 height 15
drag, startPoint x: 315, startPoint y: 93, endPoint x: 431, endPoint y: 89, distance: 116.2
click at [431, 89] on div "Villa Francesa Iris Torre 10 Und 41 [PERSON_NAME]" at bounding box center [387, 86] width 476 height 15
copy link "[PERSON_NAME]"
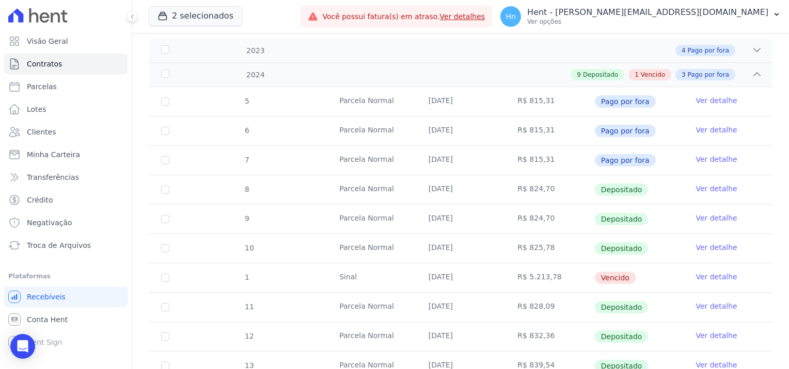
scroll to position [258, 0]
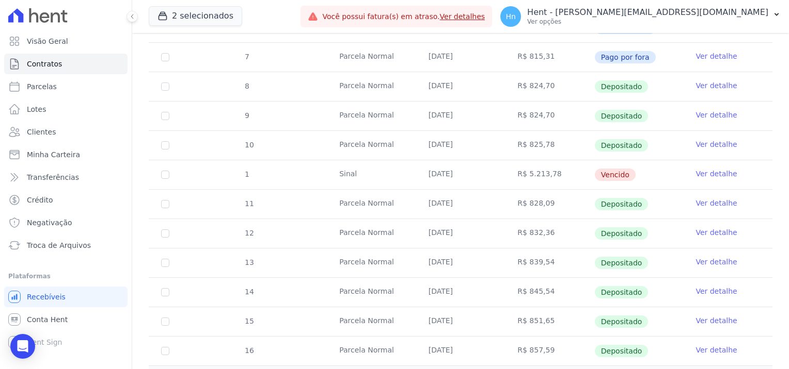
click at [707, 172] on link "Ver detalhe" at bounding box center [715, 174] width 41 height 10
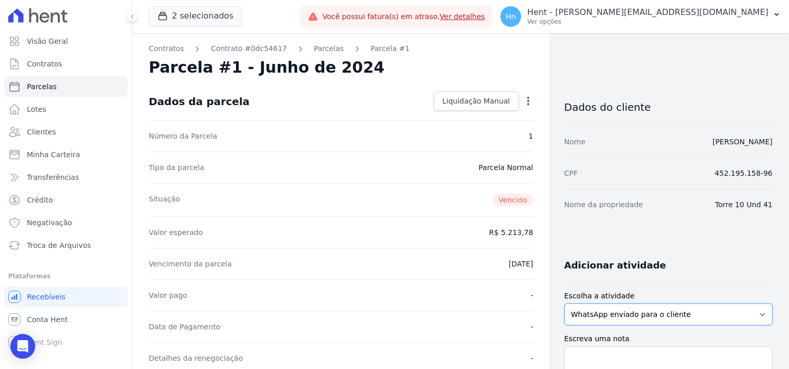
click at [652, 314] on select "WhatsApp enviado para o cliente Adicionar um comentário Ligação feita para o cl…" at bounding box center [668, 315] width 208 height 22
select select "note"
click at [564, 304] on select "WhatsApp enviado para o cliente Adicionar um comentário Ligação feita para o cl…" at bounding box center [668, 315] width 208 height 22
click at [609, 352] on textarea "Escreva uma nota" at bounding box center [668, 363] width 208 height 33
paste textarea "Em contato com o cliente [PERSON_NAME] - T10-41 - Villa Francesa Iris, o mesmo …"
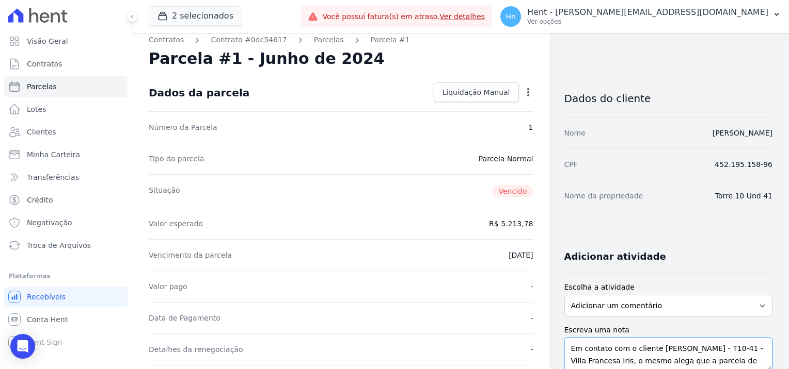
click at [670, 359] on textarea "Em contato com o cliente [PERSON_NAME] - T10-41 - Villa Francesa Iris, o mesmo …" at bounding box center [668, 354] width 208 height 33
drag, startPoint x: 672, startPoint y: 360, endPoint x: 648, endPoint y: 347, distance: 27.2
click at [648, 347] on textarea "Em contato com o cliente [PERSON_NAME] - T10-41 - Villa Francesa Iris, o mesmo …" at bounding box center [668, 354] width 208 height 33
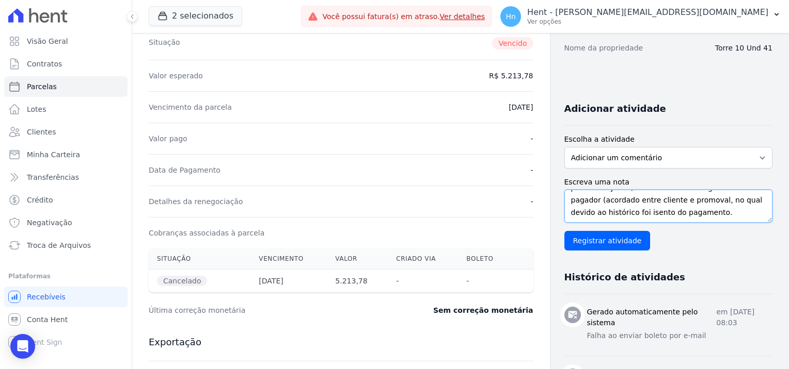
scroll to position [164, 0]
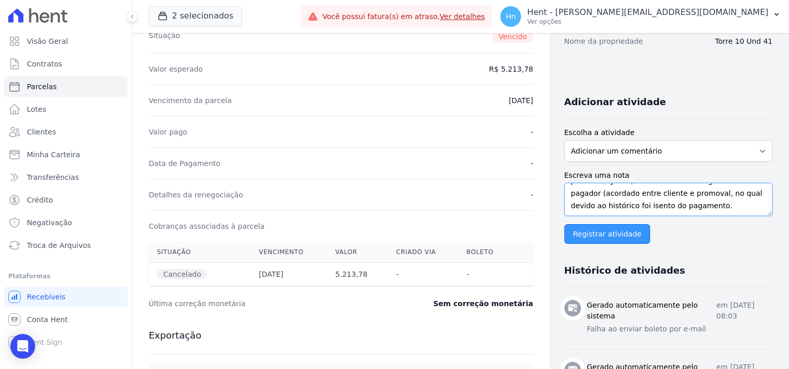
type textarea "Em contato com o cliente, o mesmo alega que a parcela de Junho/2024 trata-se do…"
drag, startPoint x: 602, startPoint y: 233, endPoint x: 676, endPoint y: 207, distance: 78.8
click at [675, 207] on div "Escreva uma nota Em contato com o cliente, o mesmo alega que a parcela de Junho…" at bounding box center [668, 207] width 208 height 74
drag, startPoint x: 682, startPoint y: 207, endPoint x: 536, endPoint y: 176, distance: 149.8
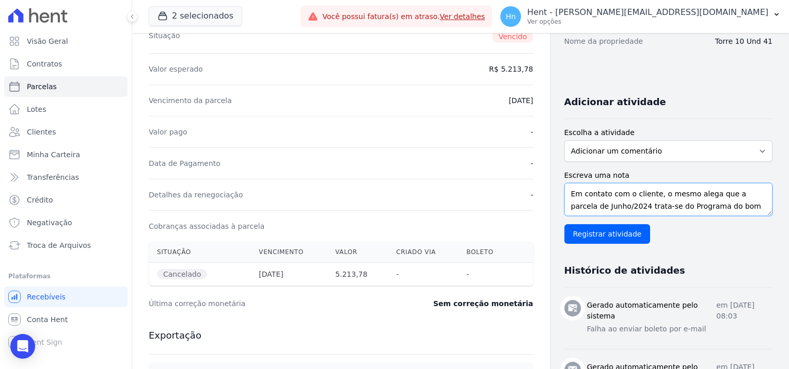
click at [589, 235] on input "Registrar atividade" at bounding box center [607, 234] width 86 height 20
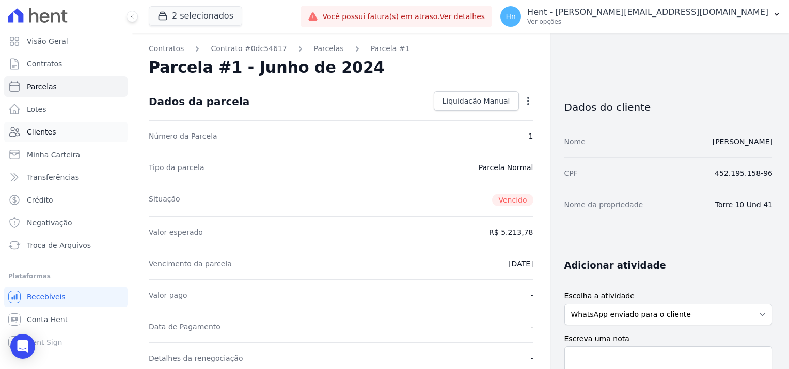
click at [79, 127] on link "Clientes" at bounding box center [65, 132] width 123 height 21
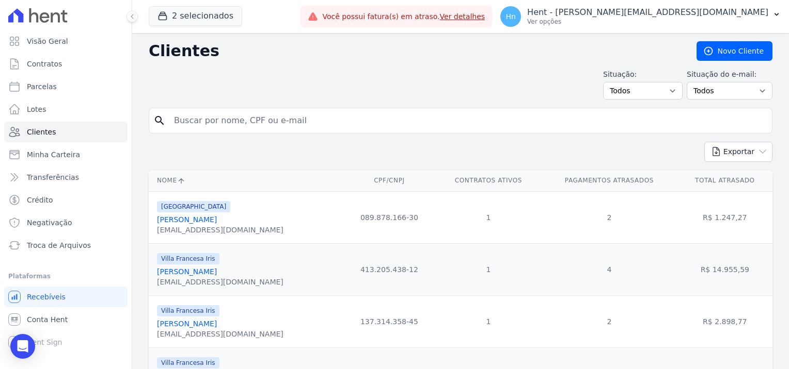
click at [203, 123] on input "search" at bounding box center [468, 120] width 600 height 21
type input "Derik Dos [PERSON_NAME]"
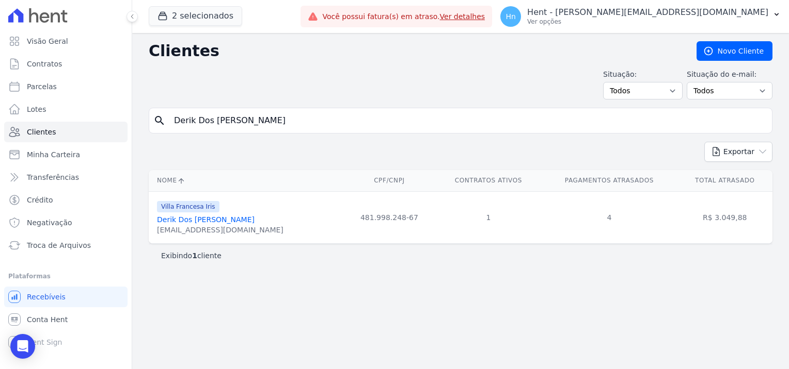
click at [208, 222] on link "Derik Dos [PERSON_NAME]" at bounding box center [206, 220] width 98 height 8
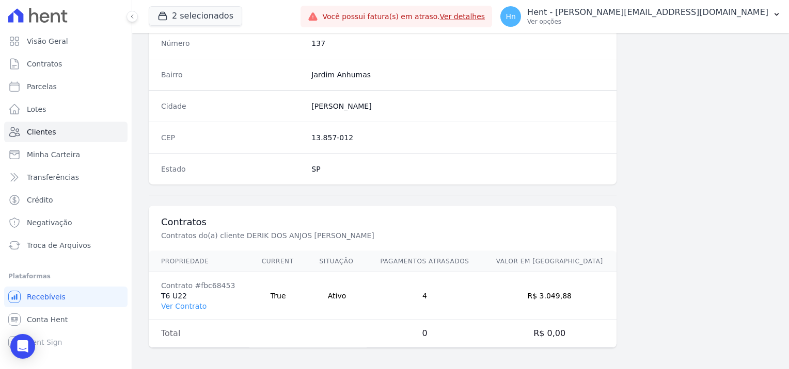
scroll to position [592, 0]
click at [175, 302] on link "Ver Contrato" at bounding box center [183, 306] width 45 height 8
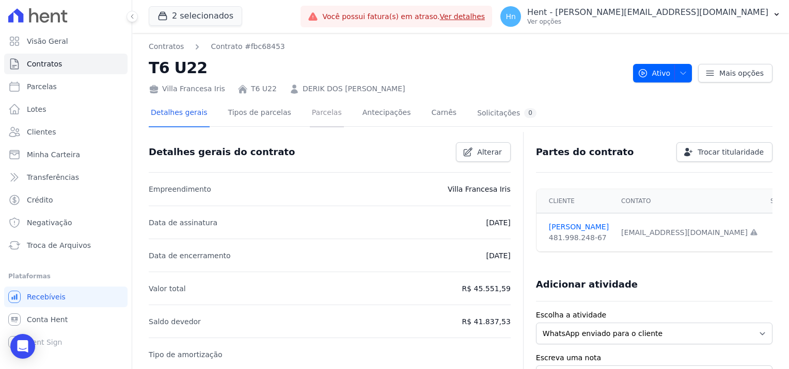
click at [315, 114] on link "Parcelas" at bounding box center [327, 113] width 34 height 27
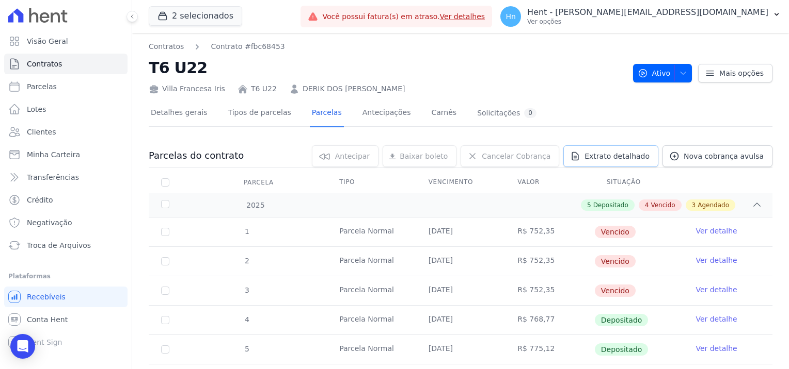
click at [626, 157] on span "Extrato detalhado" at bounding box center [616, 156] width 65 height 10
click at [762, 157] on span "Exportar PDF" at bounding box center [755, 157] width 54 height 10
click at [58, 138] on link "Clientes" at bounding box center [65, 132] width 123 height 21
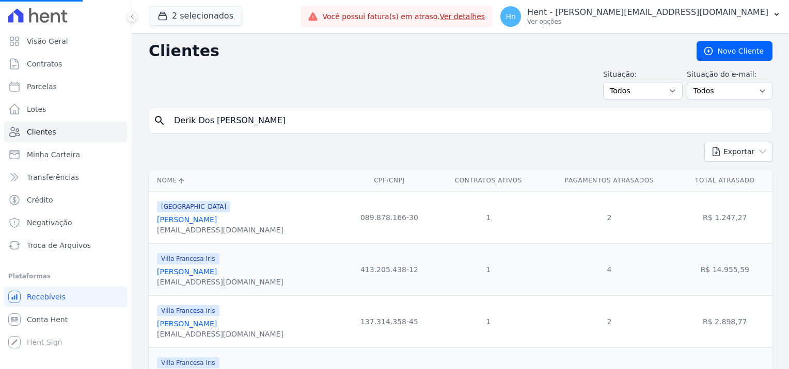
drag, startPoint x: 301, startPoint y: 120, endPoint x: 178, endPoint y: 124, distance: 123.4
click at [178, 124] on input "Derik Dos [PERSON_NAME]" at bounding box center [468, 120] width 600 height 21
click at [258, 118] on input "search" at bounding box center [468, 120] width 600 height 21
paste input "[PERSON_NAME]"
type input "[PERSON_NAME]"
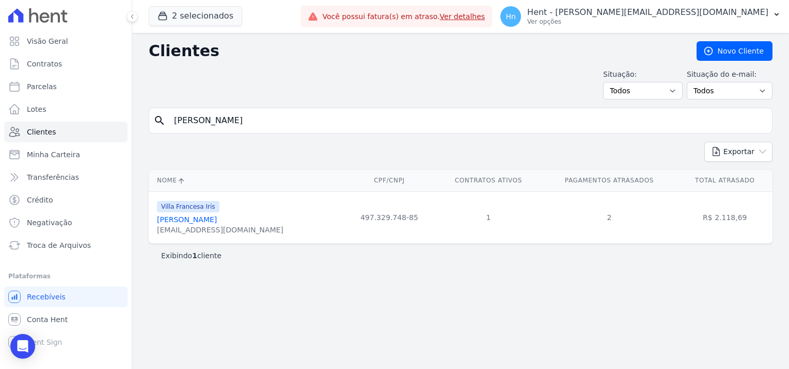
click at [208, 222] on link "[PERSON_NAME]" at bounding box center [187, 220] width 60 height 8
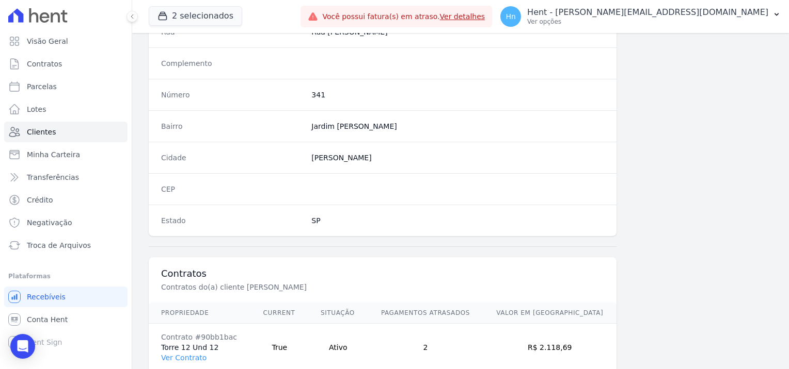
scroll to position [592, 0]
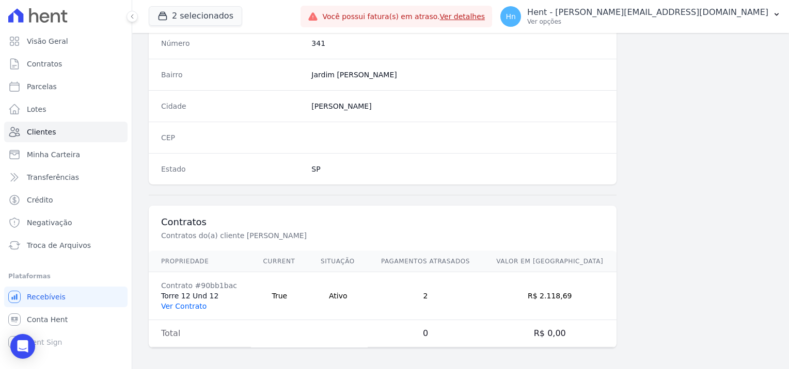
click at [186, 302] on link "Ver Contrato" at bounding box center [183, 306] width 45 height 8
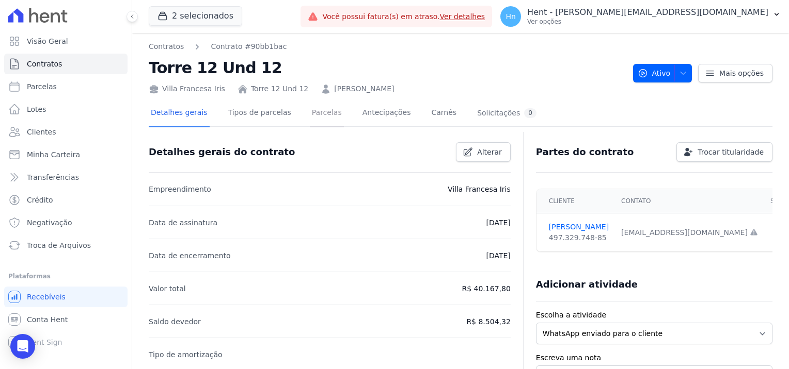
click at [311, 116] on link "Parcelas" at bounding box center [327, 113] width 34 height 27
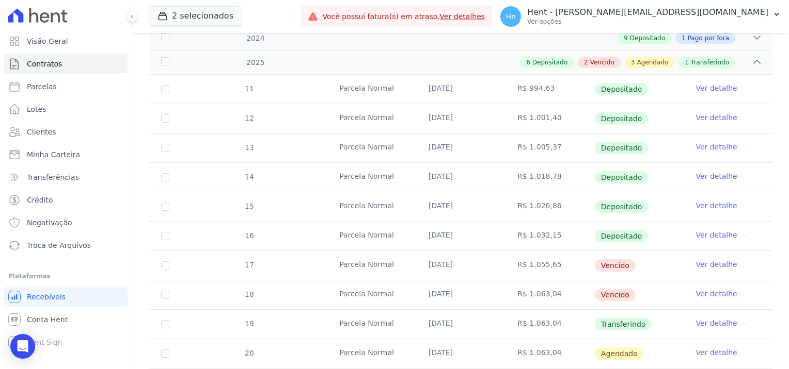
scroll to position [278, 0]
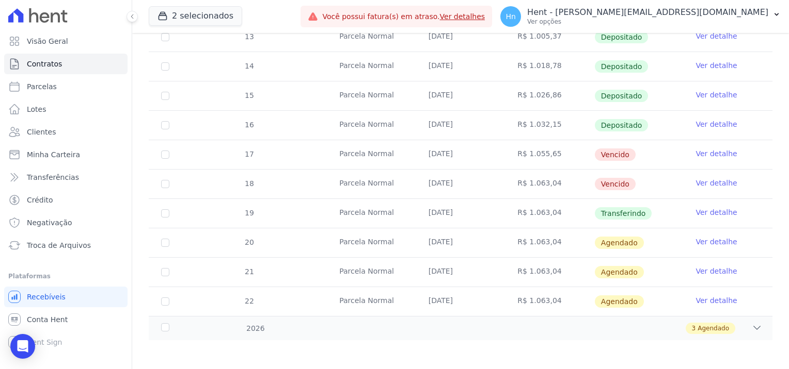
click at [545, 210] on td "R$ 1.063,04" at bounding box center [549, 213] width 89 height 29
drag, startPoint x: 637, startPoint y: 219, endPoint x: 587, endPoint y: 207, distance: 51.3
click at [587, 207] on tr "19 [GEOGRAPHIC_DATA] [DATE] R$ 1.063,04 Transferindo Ver detalhe" at bounding box center [460, 213] width 623 height 29
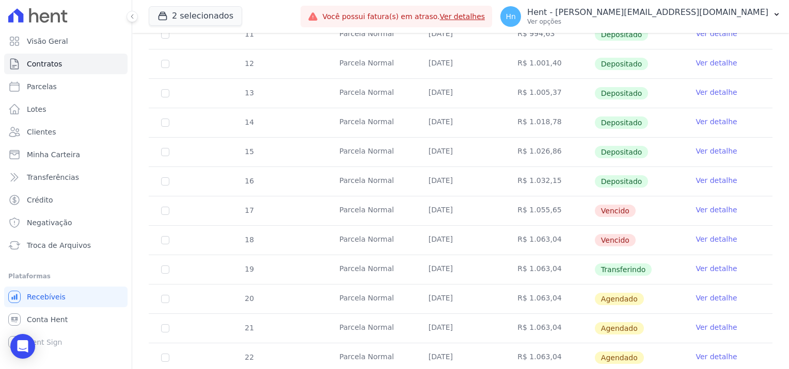
scroll to position [227, 0]
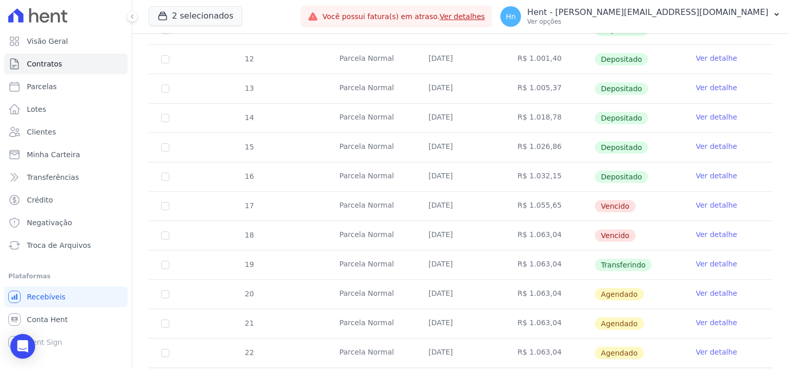
click at [771, 249] on div "11 [GEOGRAPHIC_DATA] [DATE] R$ 994,63 Depositado Ver detalhe 12 [GEOGRAPHIC_DAT…" at bounding box center [460, 191] width 656 height 361
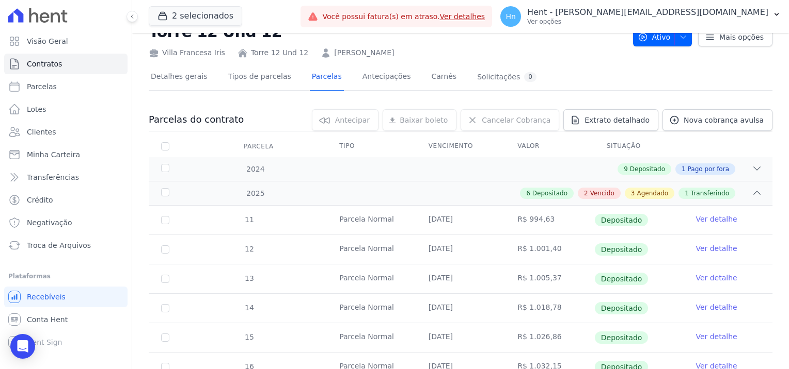
scroll to position [0, 0]
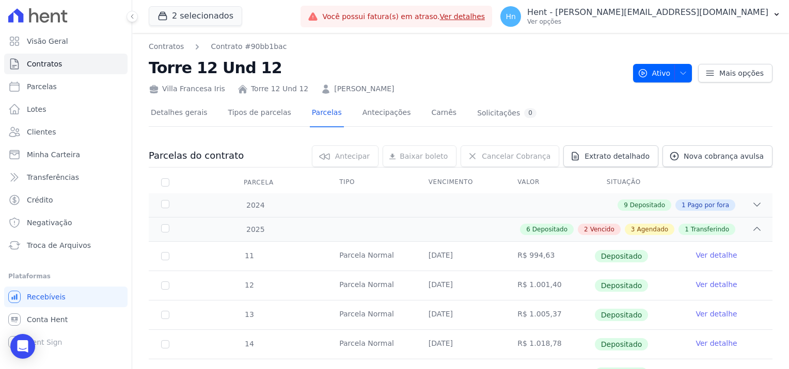
drag, startPoint x: 446, startPoint y: 93, endPoint x: 318, endPoint y: 92, distance: 128.0
click at [318, 92] on div "Villa Francesa Iris Torre 12 Und 12 [PERSON_NAME]" at bounding box center [387, 86] width 476 height 15
copy link "[PERSON_NAME]"
click at [597, 229] on span "Vencido" at bounding box center [602, 229] width 24 height 9
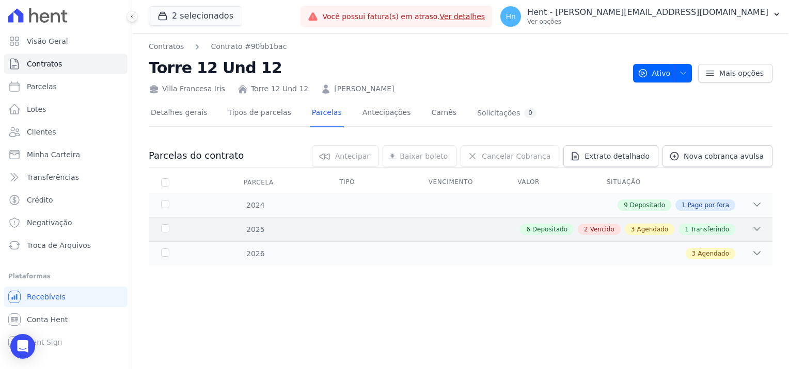
click at [603, 232] on span "Vencido" at bounding box center [602, 229] width 24 height 9
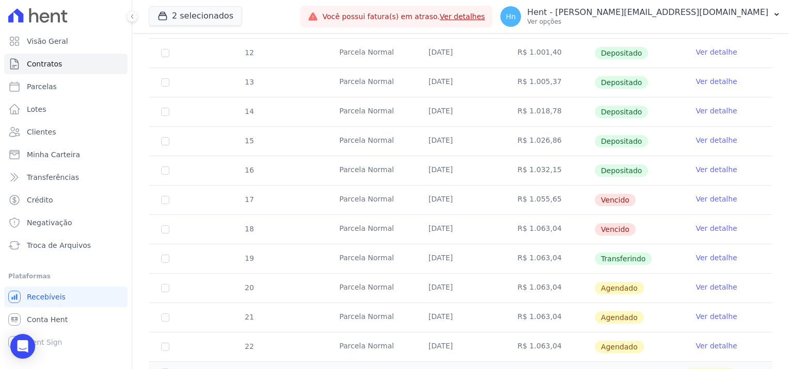
scroll to position [258, 0]
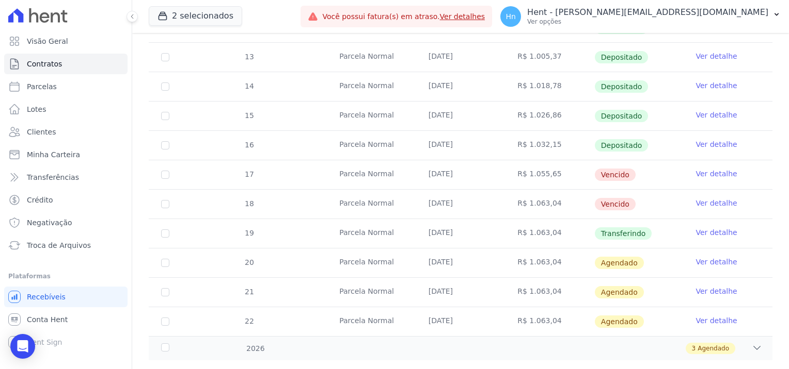
click at [709, 171] on link "Ver detalhe" at bounding box center [715, 174] width 41 height 10
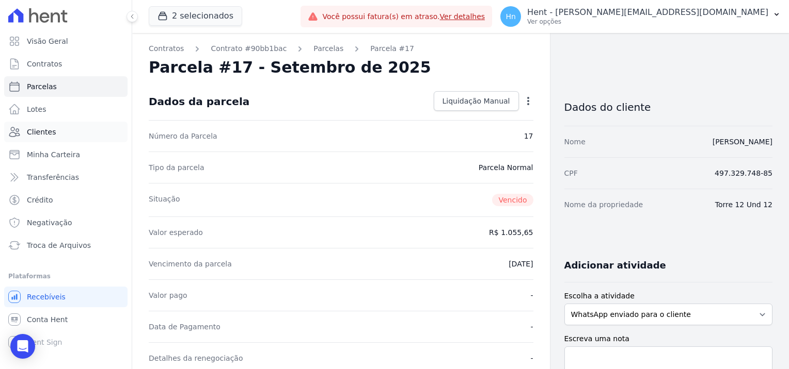
click at [57, 132] on link "Clientes" at bounding box center [65, 132] width 123 height 21
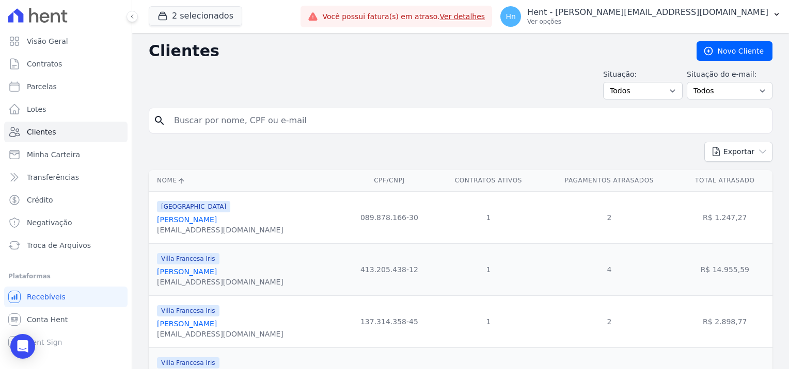
click at [206, 119] on input "search" at bounding box center [468, 120] width 600 height 21
paste input "[PERSON_NAME] Porto Santana"
type input "[PERSON_NAME] Porto Santana"
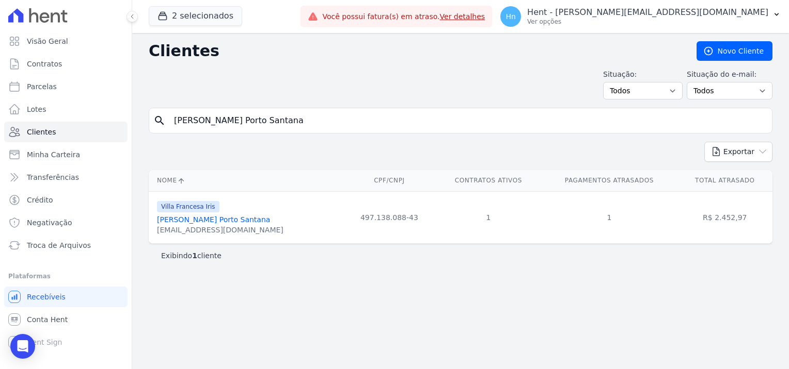
click at [200, 220] on link "[PERSON_NAME] Porto Santana" at bounding box center [213, 220] width 113 height 8
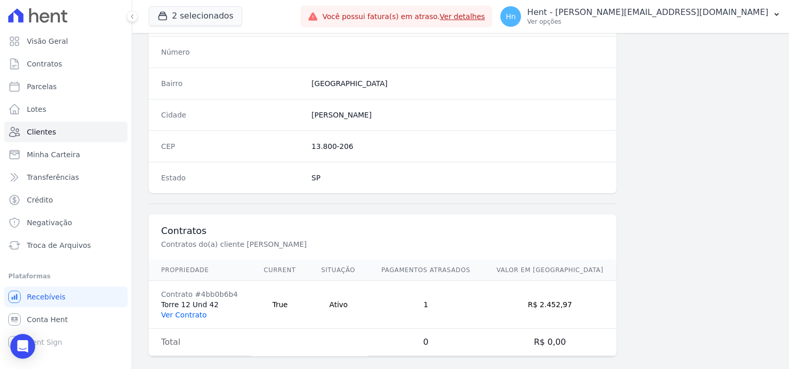
scroll to position [592, 0]
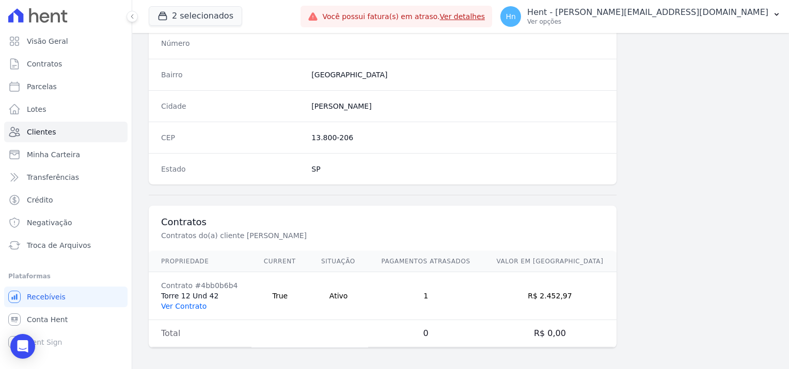
click at [190, 303] on link "Ver Contrato" at bounding box center [183, 306] width 45 height 8
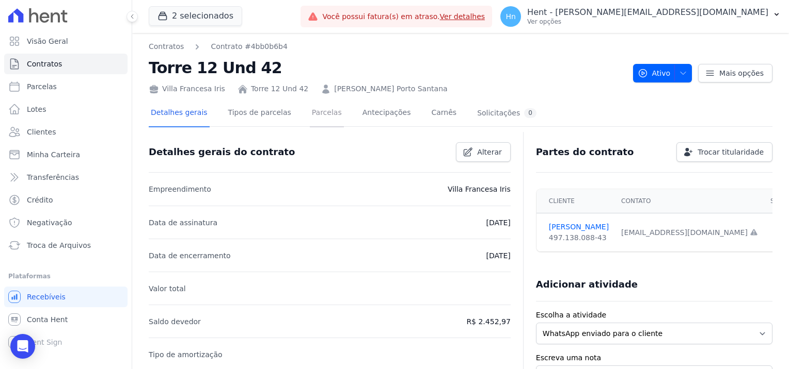
click at [310, 116] on link "Parcelas" at bounding box center [327, 113] width 34 height 27
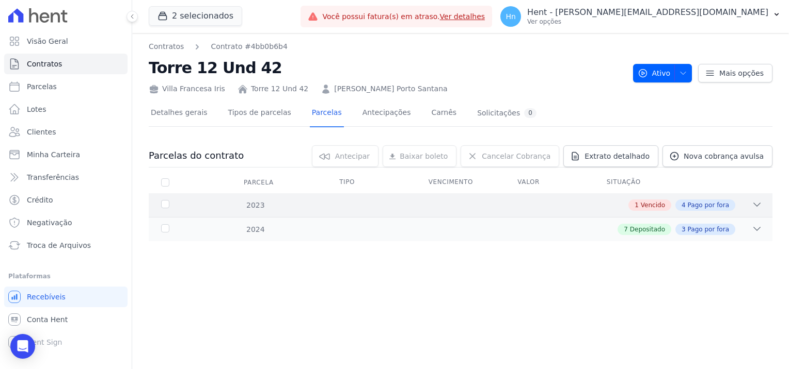
click at [758, 204] on icon at bounding box center [756, 204] width 7 height 3
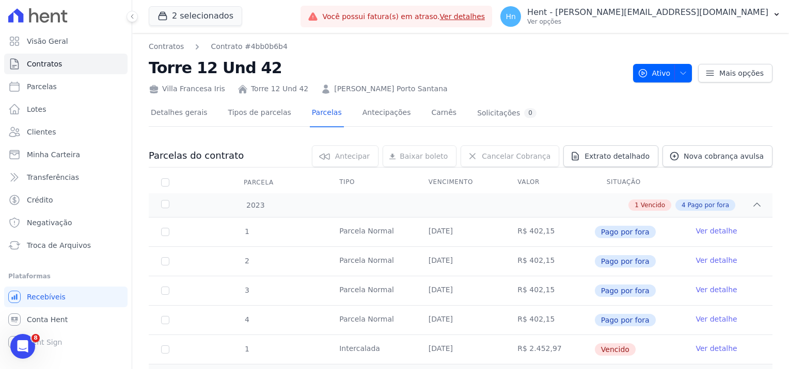
drag, startPoint x: 421, startPoint y: 41, endPoint x: 320, endPoint y: 91, distance: 112.6
click at [320, 91] on div "Villa Francesa Iris Torre 12 Und 42 [PERSON_NAME] Porto Santana" at bounding box center [387, 86] width 476 height 15
copy link "[PERSON_NAME] Porto Santana"
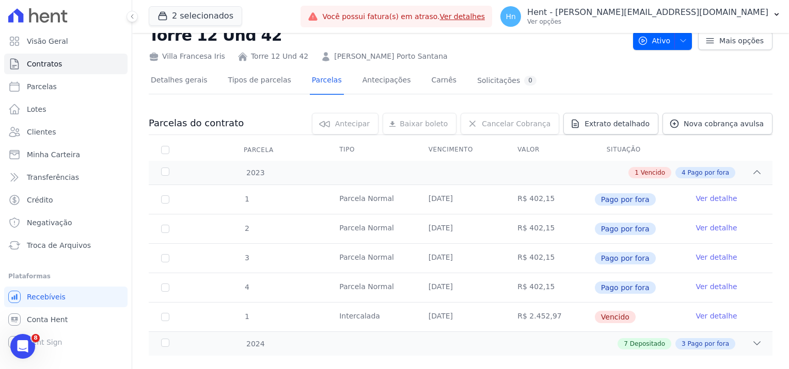
scroll to position [49, 0]
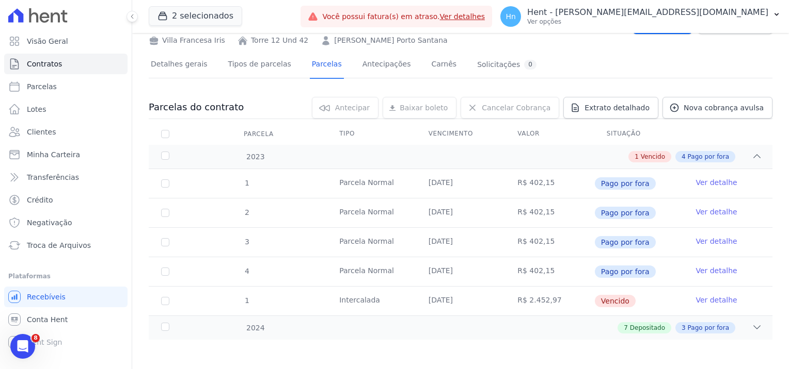
click at [711, 301] on link "Ver detalhe" at bounding box center [715, 300] width 41 height 10
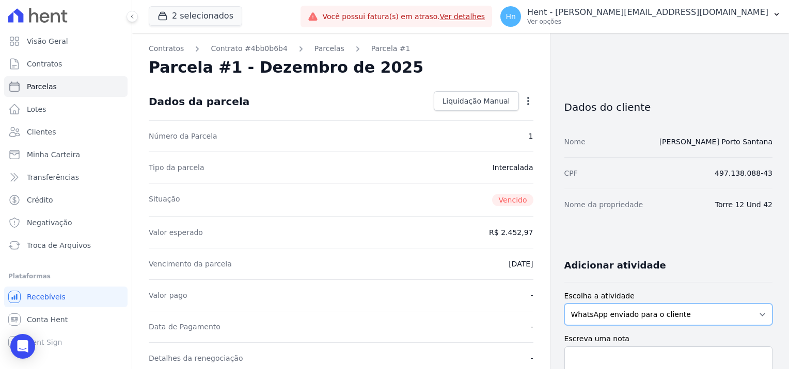
click at [648, 316] on select "WhatsApp enviado para o cliente Adicionar um comentário Ligação feita para o cl…" at bounding box center [668, 315] width 208 height 22
select select "note"
click at [564, 304] on select "WhatsApp enviado para o cliente Adicionar um comentário Ligação feita para o cl…" at bounding box center [668, 315] width 208 height 22
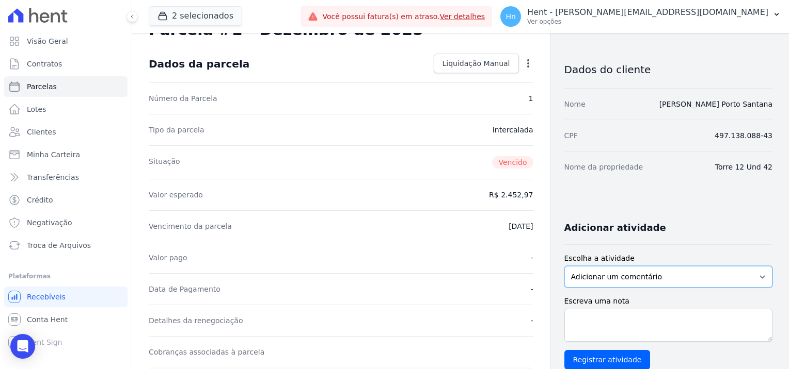
scroll to position [155, 0]
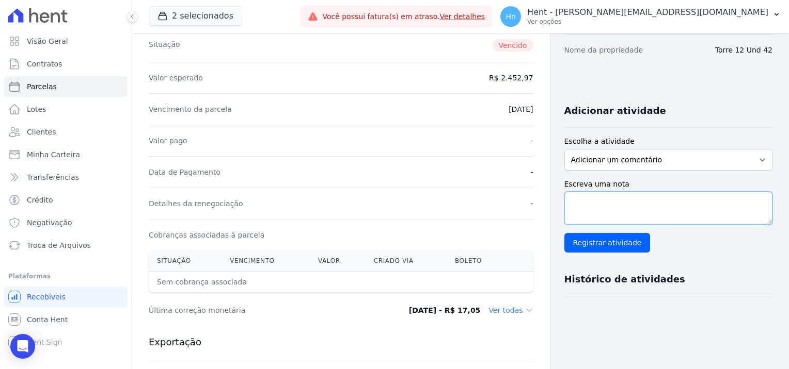
click at [615, 192] on textarea "Escreva uma nota" at bounding box center [668, 208] width 208 height 33
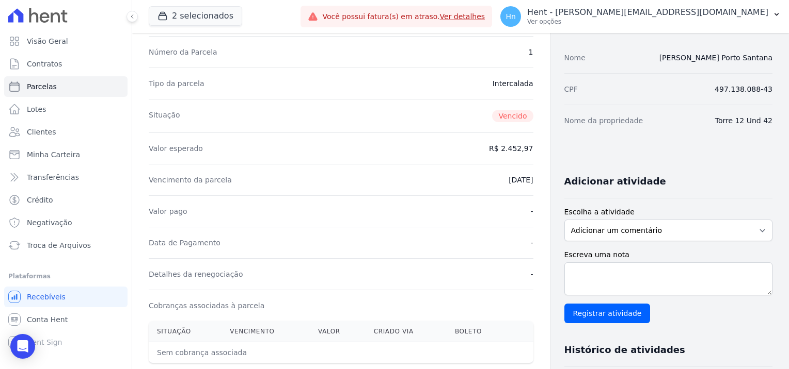
scroll to position [0, 0]
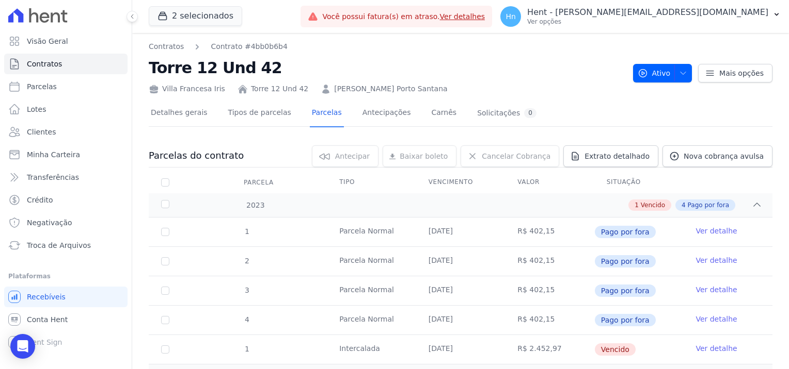
click at [698, 348] on link "Ver detalhe" at bounding box center [715, 349] width 41 height 10
select select "note"
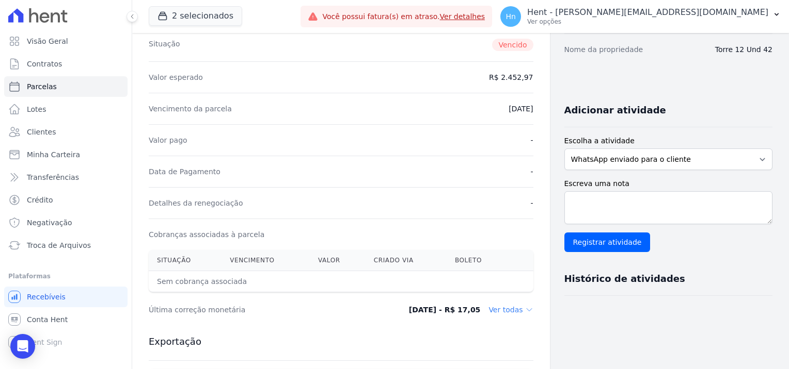
scroll to position [155, 0]
click at [630, 157] on select "WhatsApp enviado para o cliente Adicionar um comentário Ligação feita para o cl…" at bounding box center [668, 160] width 208 height 22
select select "note"
click at [564, 149] on select "WhatsApp enviado para o cliente Adicionar um comentário Ligação feita para o cl…" at bounding box center [668, 160] width 208 height 22
click at [624, 207] on textarea "Escreva uma nota" at bounding box center [668, 208] width 208 height 33
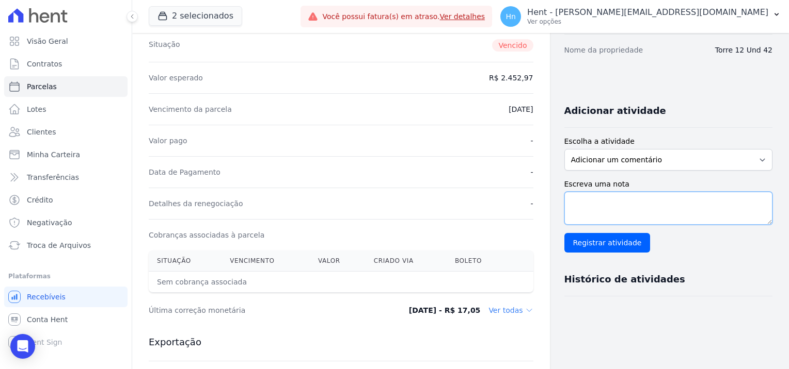
paste textarea "Em contato com o cliente [PERSON_NAME] Porto Santana - T12-42 - Villa Francesa …"
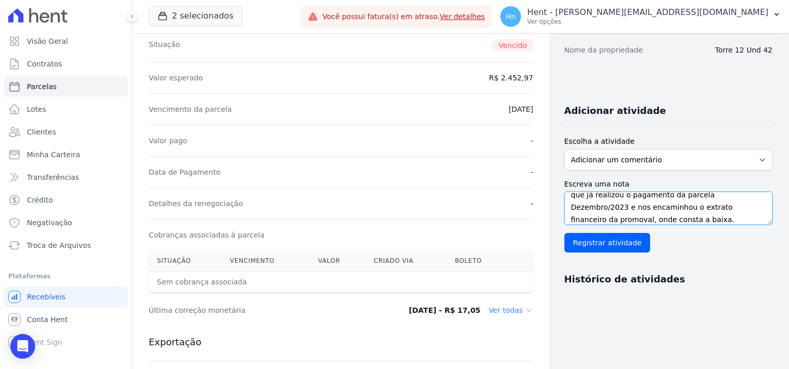
scroll to position [0, 0]
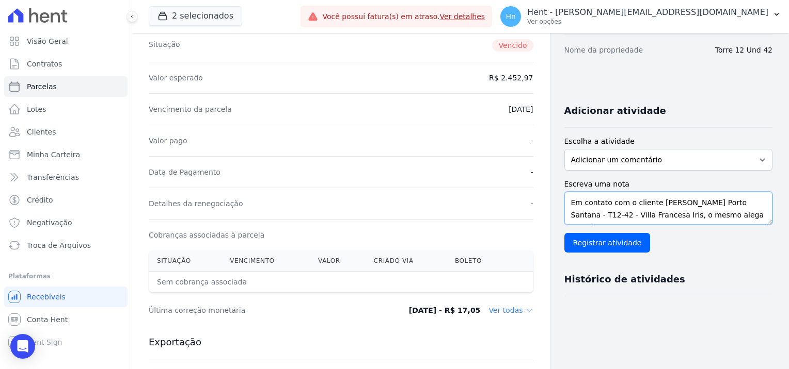
drag, startPoint x: 648, startPoint y: 216, endPoint x: 648, endPoint y: 198, distance: 18.6
click at [648, 198] on textarea "Em contato com o cliente [PERSON_NAME] Porto Santana - T12-42 - Villa Francesa …" at bounding box center [668, 208] width 208 height 33
drag, startPoint x: 619, startPoint y: 215, endPoint x: 559, endPoint y: 188, distance: 65.1
click at [564, 188] on div "Escreva uma nota Em contato com o cliente, o mesmo alega que já realizou o paga…" at bounding box center [668, 216] width 208 height 74
type textarea "Em contato com o cliente, o mesmo alega que já realizou o pagamento da parcela …"
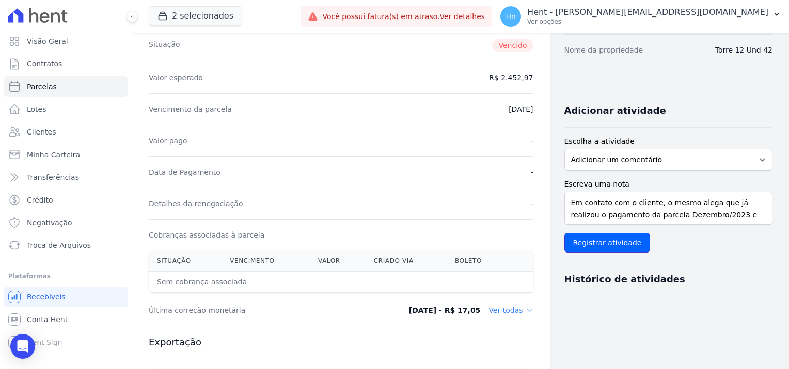
click at [593, 252] on input "Registrar atividade" at bounding box center [607, 243] width 86 height 20
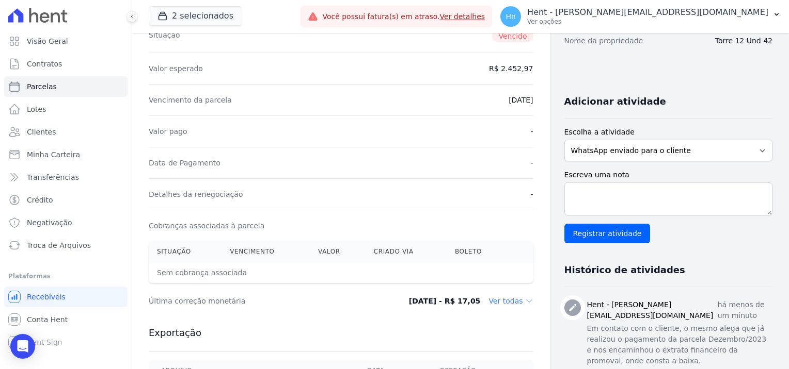
scroll to position [258, 0]
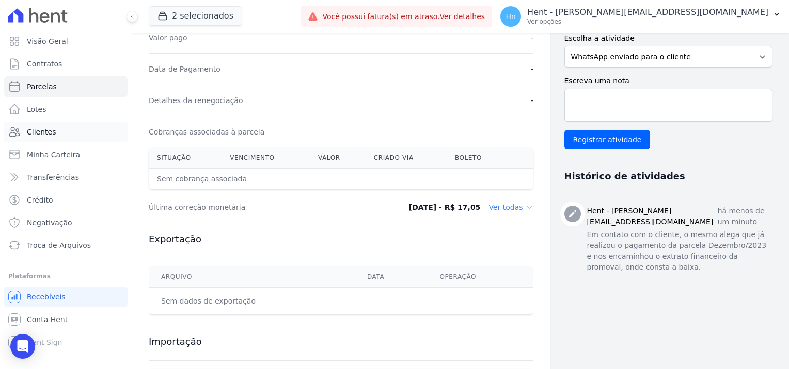
click at [58, 131] on link "Clientes" at bounding box center [65, 132] width 123 height 21
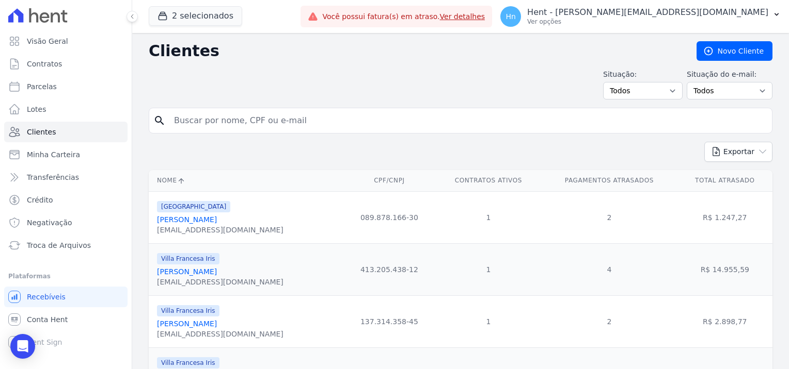
click at [205, 124] on input "search" at bounding box center [468, 120] width 600 height 21
paste input "[PERSON_NAME]"
type input "[PERSON_NAME]"
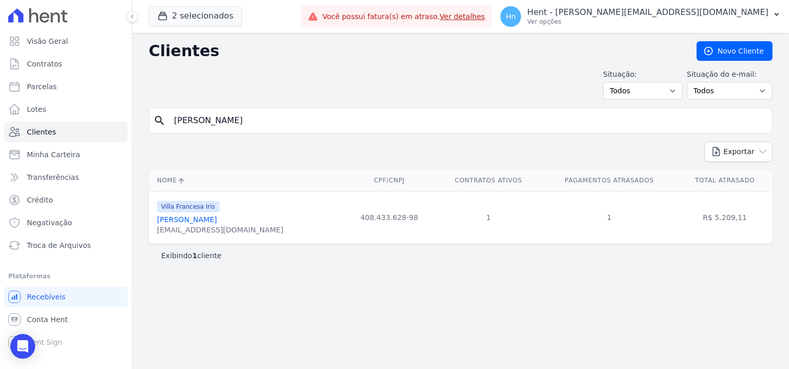
click at [180, 220] on link "[PERSON_NAME]" at bounding box center [187, 220] width 60 height 8
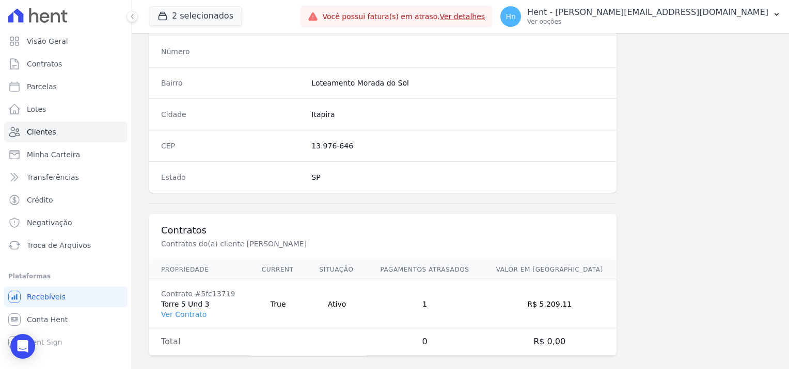
scroll to position [592, 0]
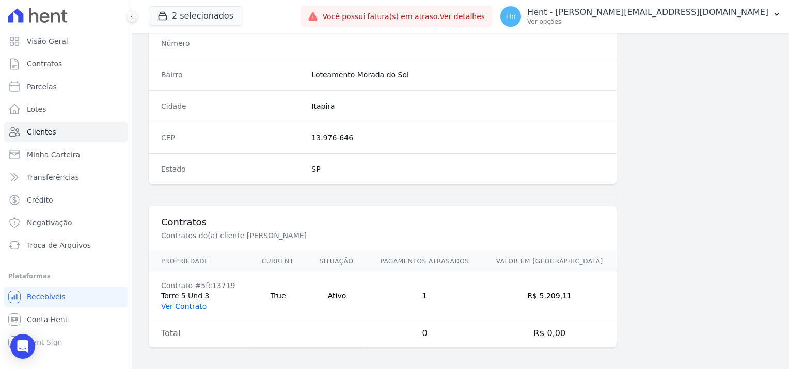
click at [184, 304] on link "Ver Contrato" at bounding box center [183, 306] width 45 height 8
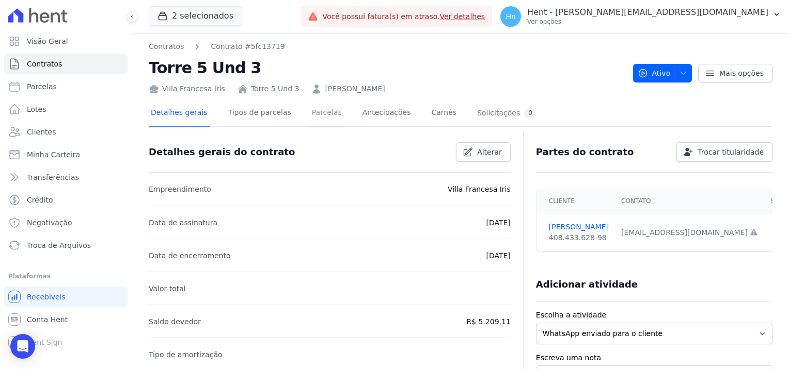
click at [315, 115] on link "Parcelas" at bounding box center [327, 113] width 34 height 27
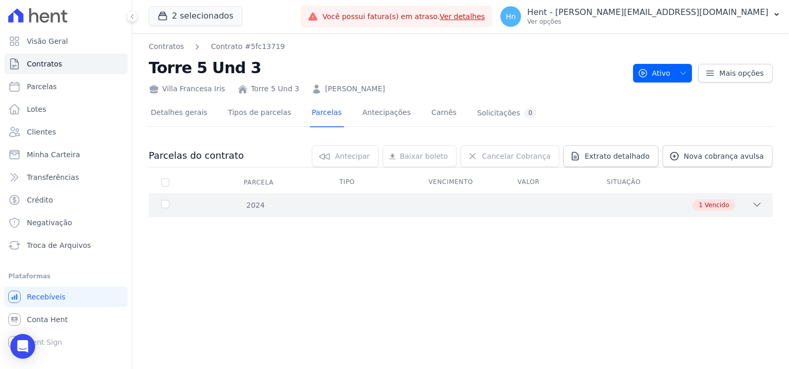
click at [688, 202] on div "1 Vencido" at bounding box center [491, 205] width 542 height 11
drag, startPoint x: 400, startPoint y: 93, endPoint x: 310, endPoint y: 89, distance: 90.4
click at [310, 89] on div "Villa Francesa Iris Torre 5 Und 3 [PERSON_NAME]" at bounding box center [387, 86] width 476 height 15
copy link "[PERSON_NAME]"
click at [720, 230] on link "Ver detalhe" at bounding box center [715, 231] width 41 height 10
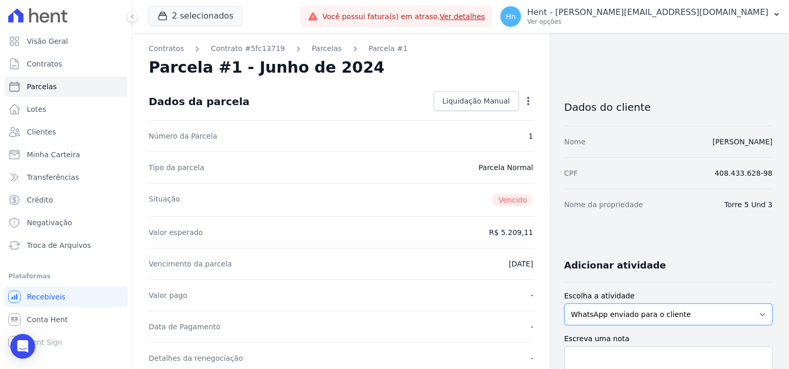
click at [613, 316] on select "WhatsApp enviado para o cliente Adicionar um comentário Ligação feita para o cl…" at bounding box center [668, 315] width 208 height 22
select select "note"
click at [564, 304] on select "WhatsApp enviado para o cliente Adicionar um comentário Ligação feita para o cl…" at bounding box center [668, 315] width 208 height 22
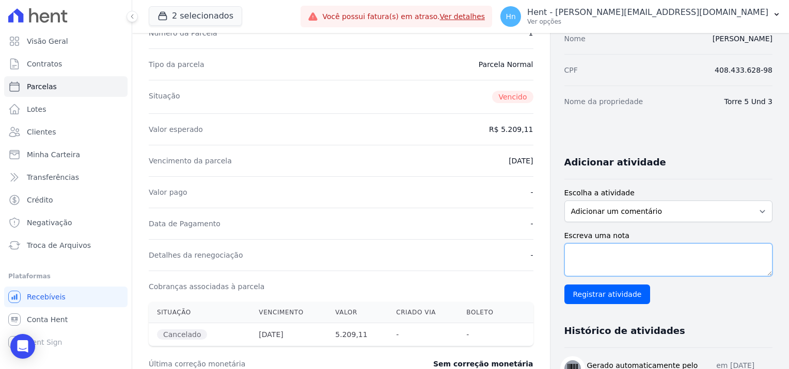
click at [604, 267] on textarea "Escreva uma nota" at bounding box center [668, 260] width 208 height 33
paste textarea "Em contato com a cliente [PERSON_NAME] - T05-3 - Villa Francesa Iris, a mesma a…"
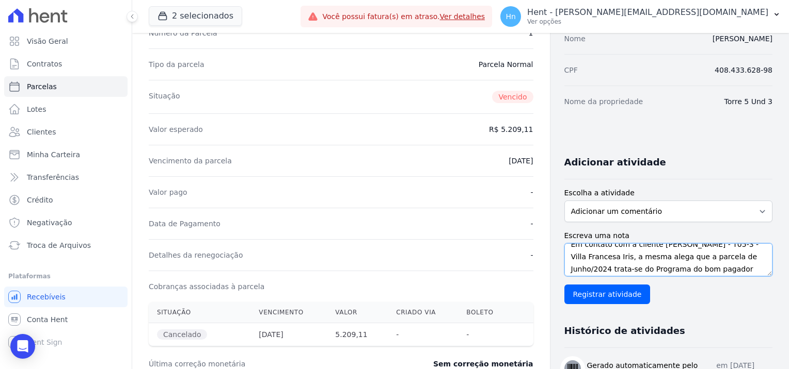
scroll to position [0, 0]
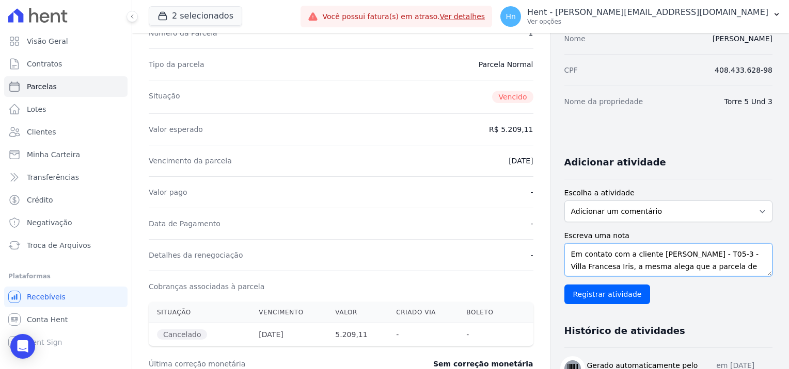
drag, startPoint x: 633, startPoint y: 266, endPoint x: 646, endPoint y: 250, distance: 21.0
click at [646, 250] on textarea "Em contato com a cliente [PERSON_NAME] - T05-3 - Villa Francesa Iris, a mesma a…" at bounding box center [668, 260] width 208 height 33
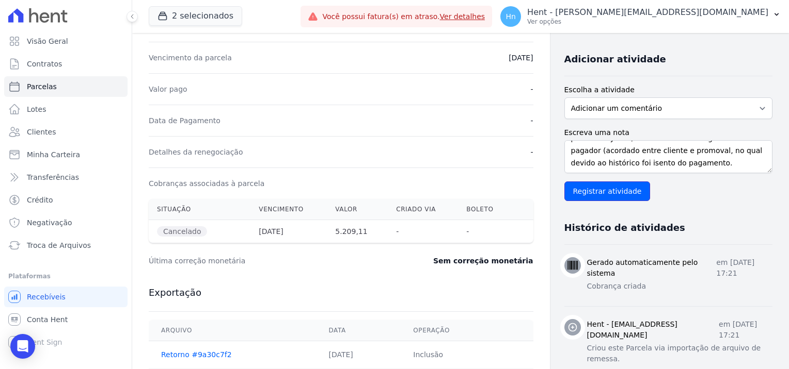
drag, startPoint x: 609, startPoint y: 191, endPoint x: 623, endPoint y: 167, distance: 28.0
click at [623, 167] on div "Escreva uma nota Em contato com a cliente, a mesma alega que a parcela de Junho…" at bounding box center [668, 164] width 208 height 74
click at [623, 164] on textarea "Em contato com a cliente, a mesma alega que a parcela de Junho/2024 trata-se do…" at bounding box center [668, 156] width 208 height 33
type textarea "Em contato com a cliente, a mesma alega que a parcela de Junho/2024 trata-se do…"
drag, startPoint x: 614, startPoint y: 191, endPoint x: 689, endPoint y: 161, distance: 81.3
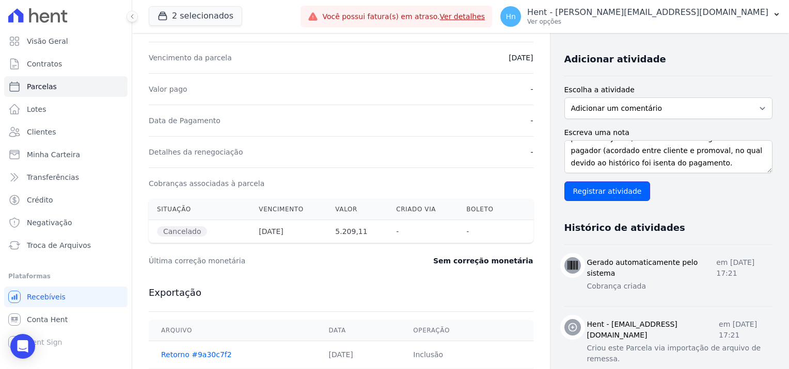
click at [689, 161] on div "Escreva uma nota Em contato com a cliente, a mesma alega que a parcela de Junho…" at bounding box center [668, 164] width 208 height 74
drag, startPoint x: 679, startPoint y: 165, endPoint x: 517, endPoint y: 136, distance: 165.0
click at [517, 136] on div "Contratos Contrato #5fc13719 [GEOGRAPHIC_DATA] Parcela #1 [GEOGRAPHIC_DATA] #1 …" at bounding box center [452, 173] width 640 height 693
click at [585, 195] on input "Registrar atividade" at bounding box center [607, 192] width 86 height 20
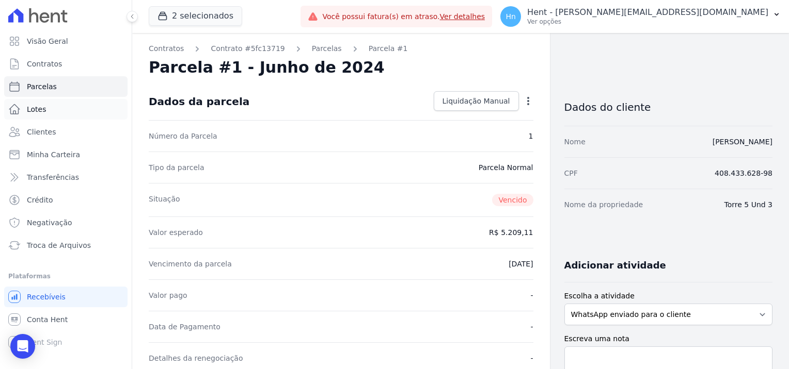
click at [47, 111] on link "Lotes" at bounding box center [65, 109] width 123 height 21
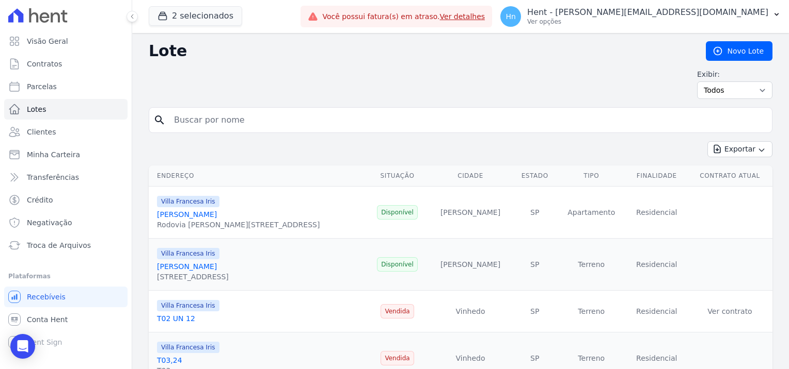
click at [204, 119] on input "search" at bounding box center [468, 120] width 600 height 21
paste input "[PERSON_NAME]"
type input "[PERSON_NAME]"
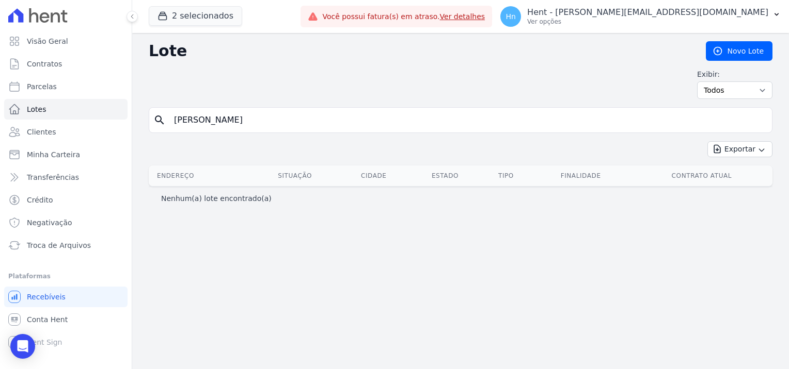
click at [178, 121] on input "[PERSON_NAME]" at bounding box center [468, 120] width 600 height 21
drag, startPoint x: 224, startPoint y: 120, endPoint x: 309, endPoint y: 118, distance: 84.7
click at [309, 118] on input "[PERSON_NAME]" at bounding box center [468, 120] width 600 height 21
type input "[PERSON_NAME]"
click at [75, 128] on link "Clientes" at bounding box center [65, 132] width 123 height 21
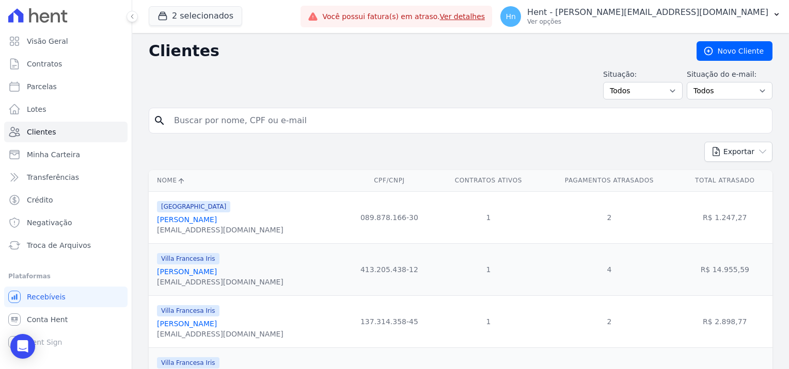
click at [211, 131] on div "search" at bounding box center [460, 121] width 623 height 26
click at [204, 123] on input "search" at bounding box center [468, 120] width 600 height 21
paste input "[PERSON_NAME]"
click at [179, 122] on input "[PERSON_NAME]" at bounding box center [468, 120] width 600 height 21
click at [175, 122] on input "[PERSON_NAME]" at bounding box center [468, 120] width 600 height 21
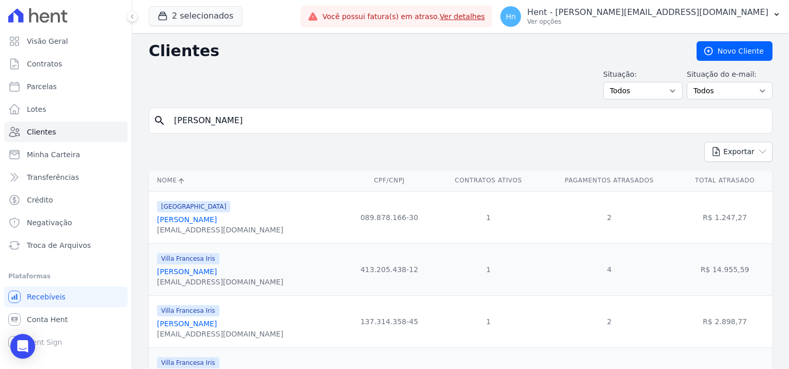
click at [177, 122] on input "[PERSON_NAME]" at bounding box center [468, 120] width 600 height 21
type input "[PERSON_NAME]"
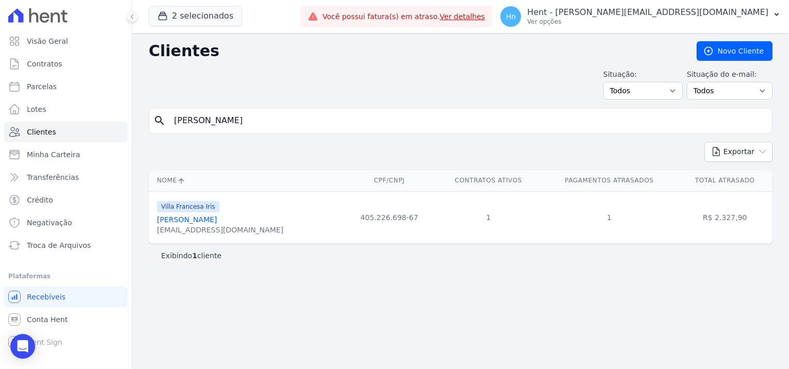
click at [204, 225] on div "[EMAIL_ADDRESS][DOMAIN_NAME]" at bounding box center [220, 230] width 126 height 10
click at [203, 223] on link "[PERSON_NAME]" at bounding box center [187, 220] width 60 height 8
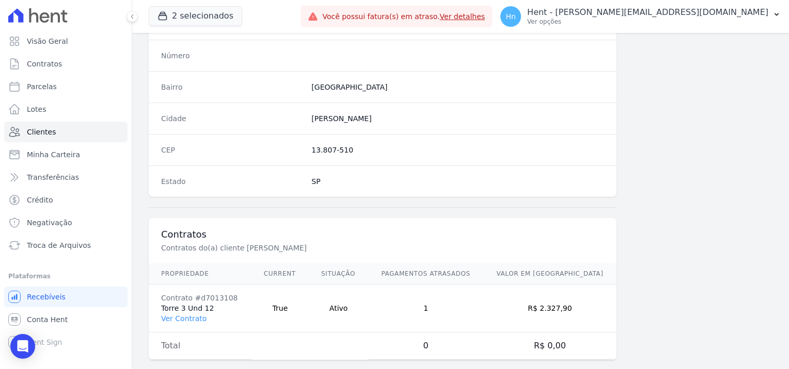
scroll to position [592, 0]
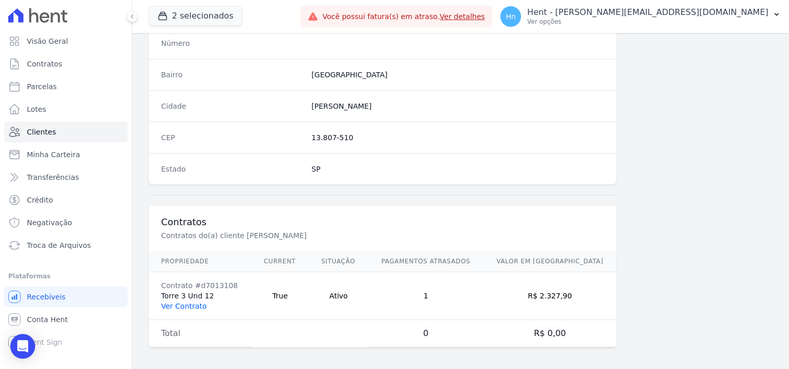
click at [196, 302] on link "Ver Contrato" at bounding box center [183, 306] width 45 height 8
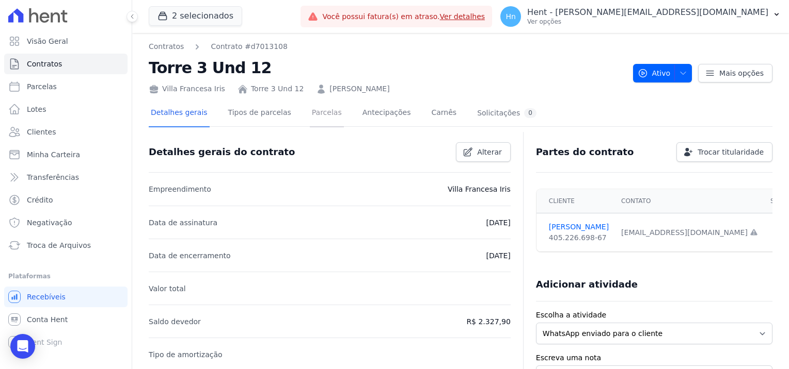
click at [315, 116] on link "Parcelas" at bounding box center [327, 113] width 34 height 27
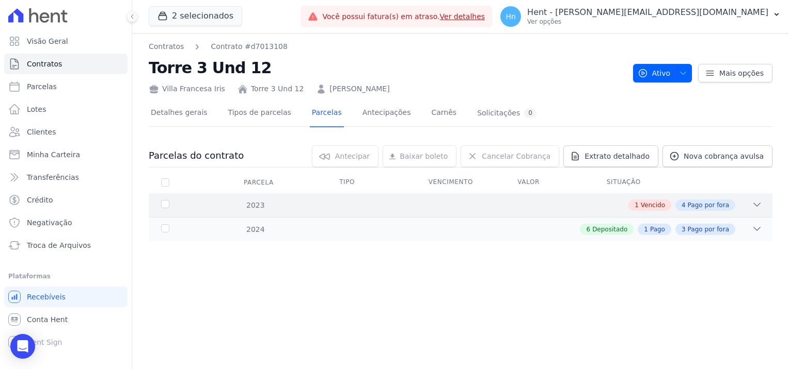
click at [755, 205] on icon at bounding box center [756, 205] width 10 height 10
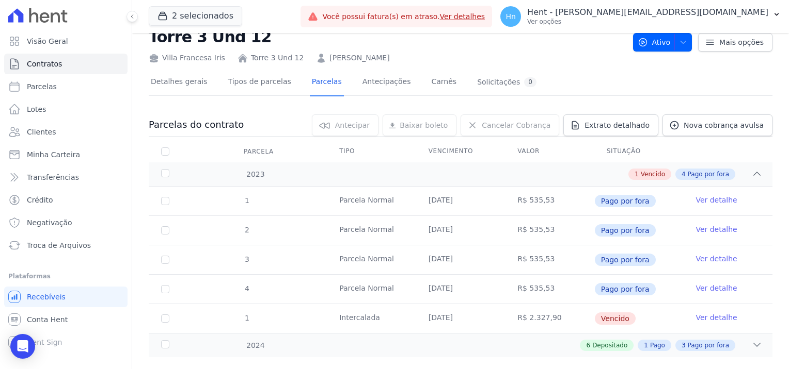
scroll to position [49, 0]
